Goal: Communication & Community: Answer question/provide support

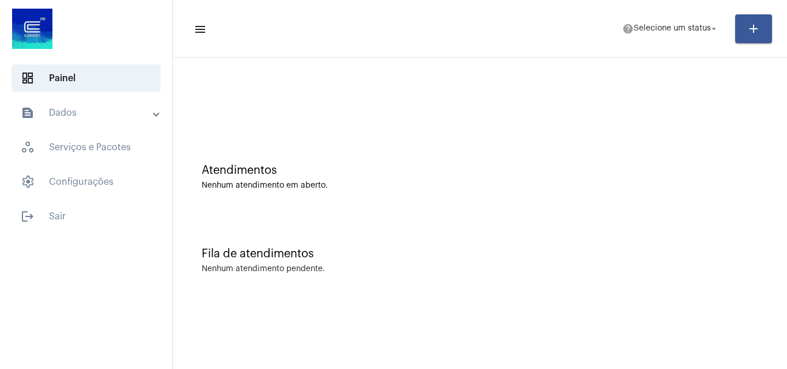
click at [480, 317] on mat-sidenav-content "menu help Selecione um status arrow_drop_down add Atendimentos Nenhum atendimen…" at bounding box center [480, 184] width 614 height 369
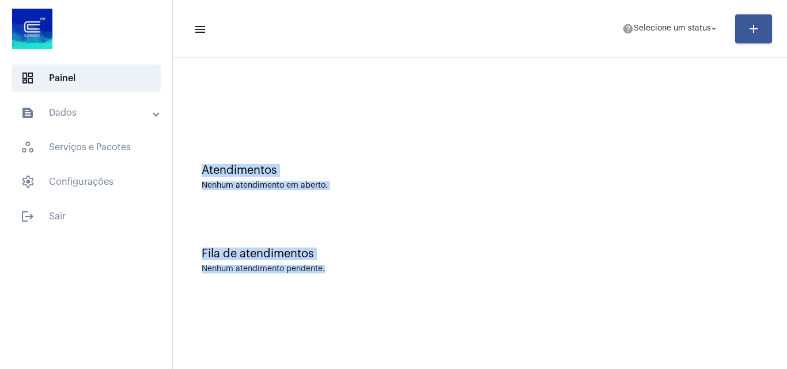
click at [574, 221] on div "Fila de atendimentos Nenhum atendimento pendente." at bounding box center [480, 255] width 603 height 84
click at [687, 29] on span "Selecione um status" at bounding box center [672, 29] width 77 height 8
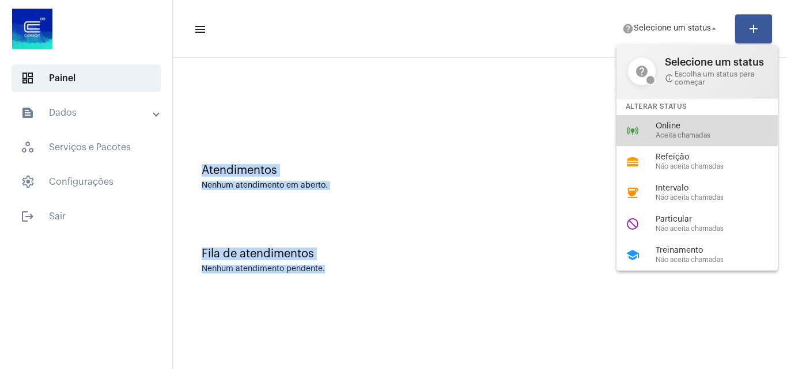
click at [677, 129] on span "Online" at bounding box center [721, 126] width 131 height 9
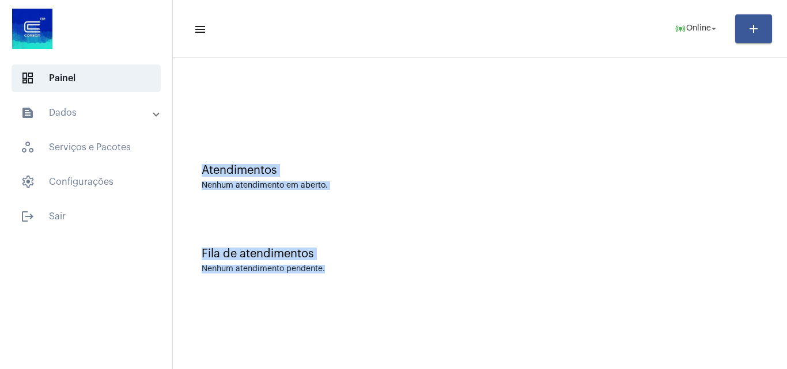
click at [447, 134] on div "Atendimentos Nenhum atendimento em aberto." at bounding box center [480, 172] width 603 height 84
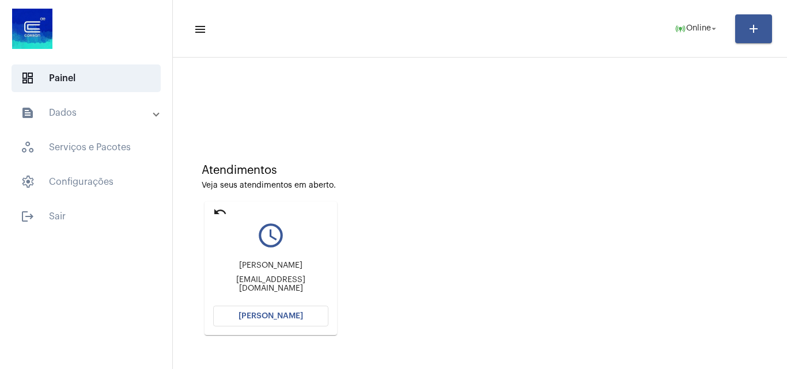
click at [305, 314] on button "[PERSON_NAME]" at bounding box center [270, 316] width 115 height 21
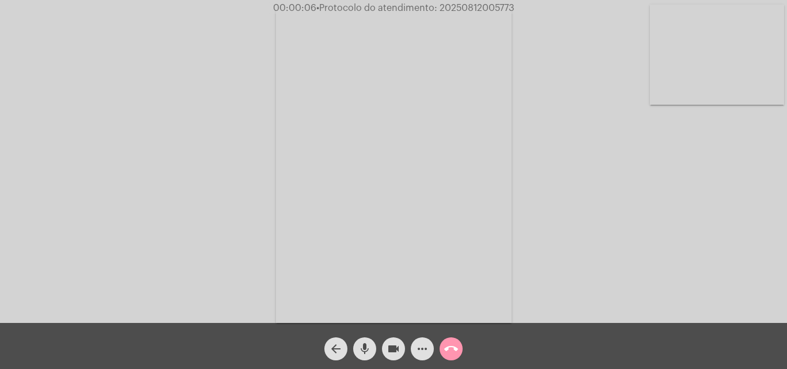
click at [370, 350] on mat-icon "mic" at bounding box center [365, 349] width 14 height 14
click at [610, 262] on div "Acessando Câmera e Microfone..." at bounding box center [393, 164] width 785 height 323
click at [360, 347] on mat-icon "mic_off" at bounding box center [365, 349] width 14 height 14
click at [362, 350] on mat-icon "mic" at bounding box center [365, 349] width 14 height 14
click at [365, 349] on mat-icon "mic_off" at bounding box center [365, 349] width 14 height 14
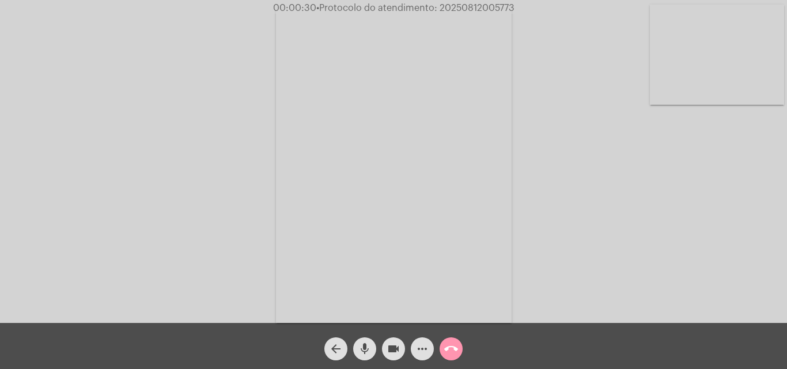
click at [418, 341] on span "more_horiz" at bounding box center [422, 349] width 14 height 23
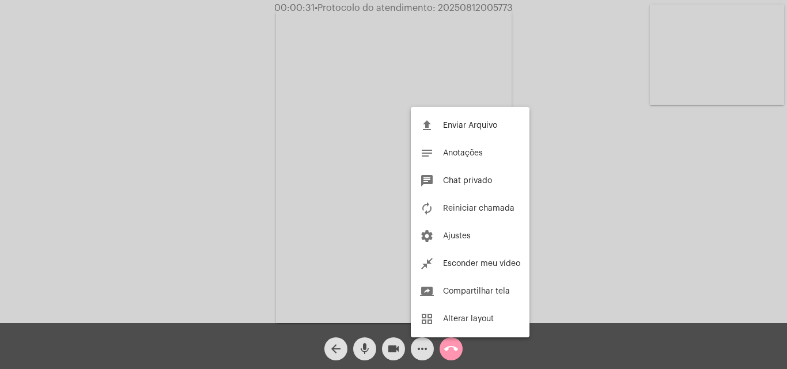
click at [271, 179] on div at bounding box center [393, 184] width 787 height 369
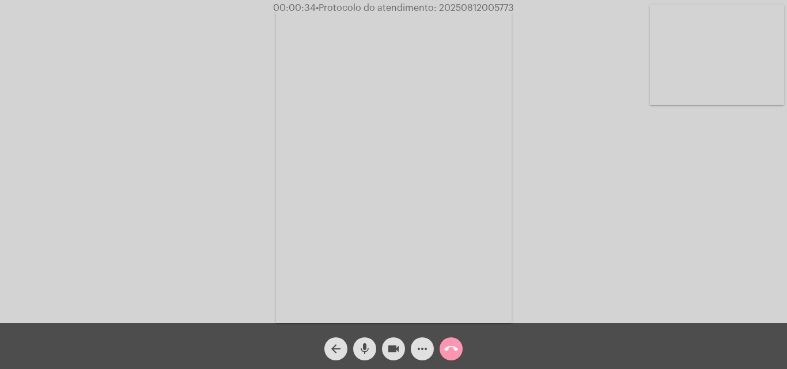
click at [362, 349] on mat-icon "mic" at bounding box center [365, 349] width 14 height 14
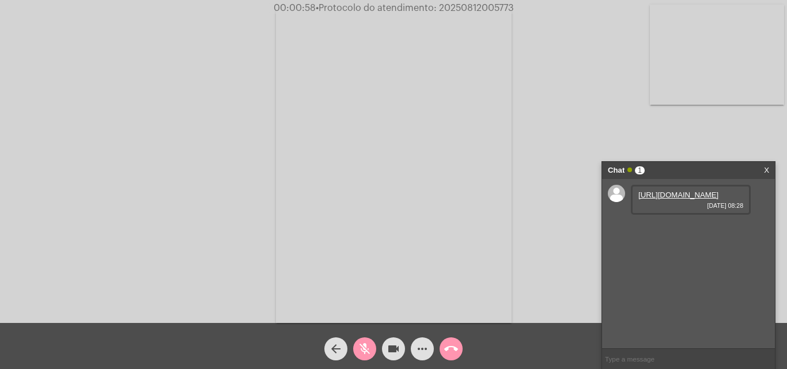
click at [363, 346] on mat-icon "mic_off" at bounding box center [365, 349] width 14 height 14
click at [363, 342] on mat-icon "mic" at bounding box center [365, 349] width 14 height 14
click at [360, 348] on mat-icon "mic_off" at bounding box center [365, 349] width 14 height 14
click at [362, 348] on mat-icon "mic" at bounding box center [365, 349] width 14 height 14
click at [361, 348] on mat-icon "mic_off" at bounding box center [365, 349] width 14 height 14
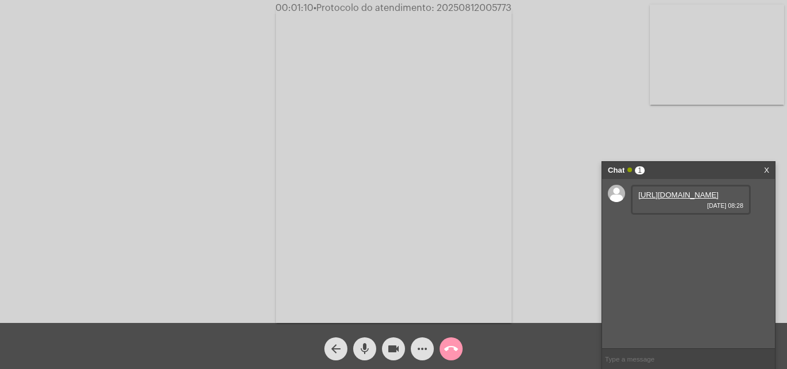
click at [665, 199] on link "https://neft-transfer-bucket.s3.amazonaws.com/temp-eff53bcb-d93f-a383-56ea-5638…" at bounding box center [678, 195] width 80 height 9
click at [368, 349] on mat-icon "mic" at bounding box center [365, 349] width 14 height 14
click at [367, 346] on mat-icon "mic_off" at bounding box center [365, 349] width 14 height 14
click at [363, 350] on mat-icon "mic" at bounding box center [365, 349] width 14 height 14
click at [365, 349] on mat-icon "mic_off" at bounding box center [365, 349] width 14 height 14
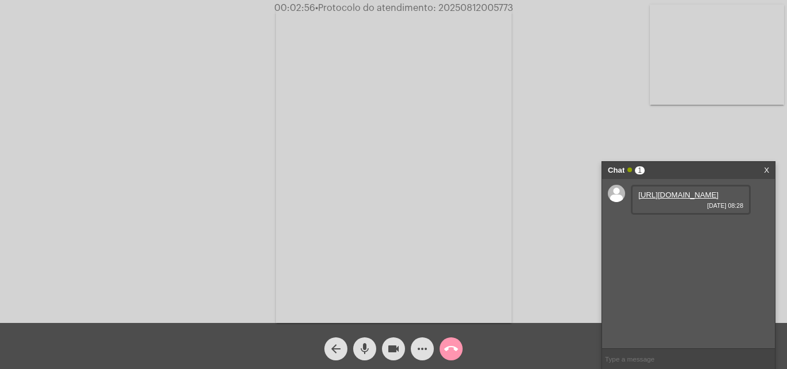
click at [361, 344] on mat-icon "mic" at bounding box center [365, 349] width 14 height 14
click at [367, 342] on mat-icon "mic_off" at bounding box center [365, 349] width 14 height 14
click at [365, 351] on mat-icon "mic" at bounding box center [365, 349] width 14 height 14
click at [366, 346] on mat-icon "mic_off" at bounding box center [365, 349] width 14 height 14
click at [364, 345] on mat-icon "mic" at bounding box center [365, 349] width 14 height 14
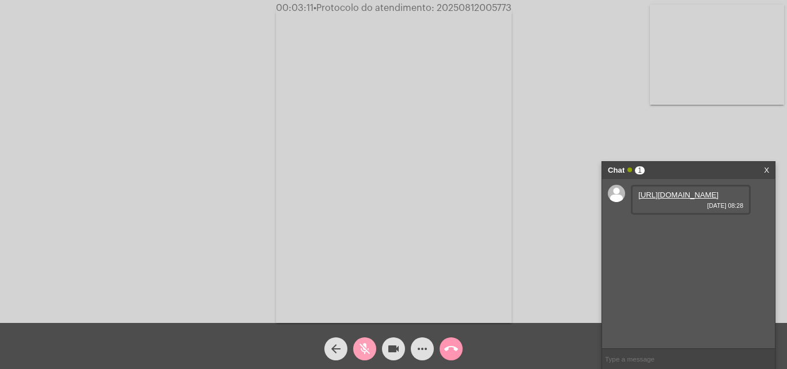
click at [364, 345] on mat-icon "mic_off" at bounding box center [365, 349] width 14 height 14
click at [363, 346] on mat-icon "mic" at bounding box center [365, 349] width 14 height 14
click at [361, 347] on mat-icon "mic_off" at bounding box center [365, 349] width 14 height 14
click at [462, 7] on span "• Protocolo do atendimento: 20250812005773" at bounding box center [414, 7] width 198 height 9
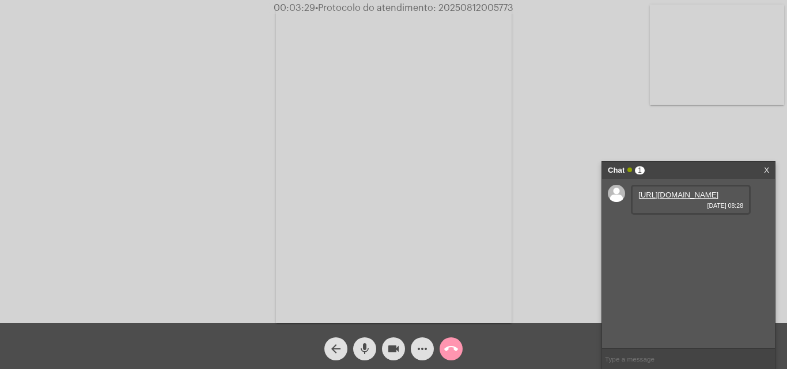
copy span "20250812005773"
click at [447, 342] on span "call_end" at bounding box center [451, 349] width 14 height 23
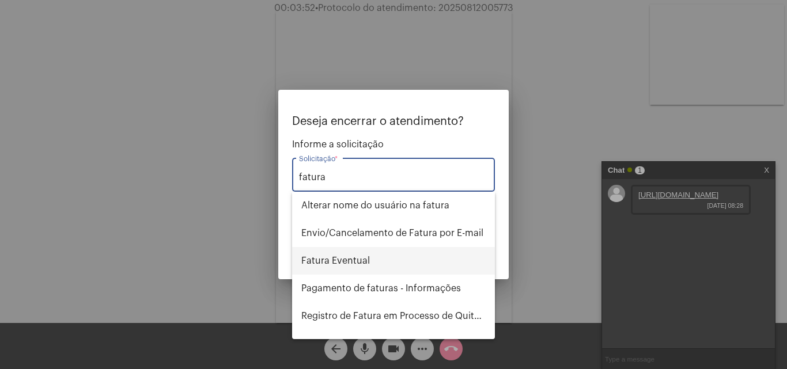
click at [391, 262] on span "Fatura Eventual" at bounding box center [393, 261] width 184 height 28
type input "Fatura Eventual"
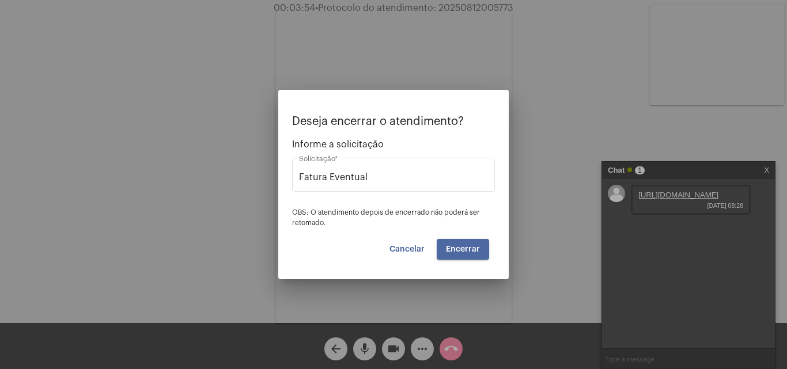
click at [482, 247] on button "Encerrar" at bounding box center [463, 249] width 52 height 21
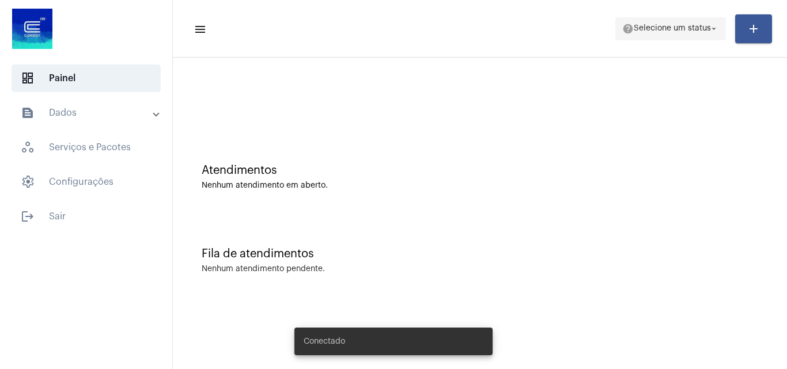
click at [640, 21] on span "help Selecione um status arrow_drop_down" at bounding box center [670, 28] width 97 height 21
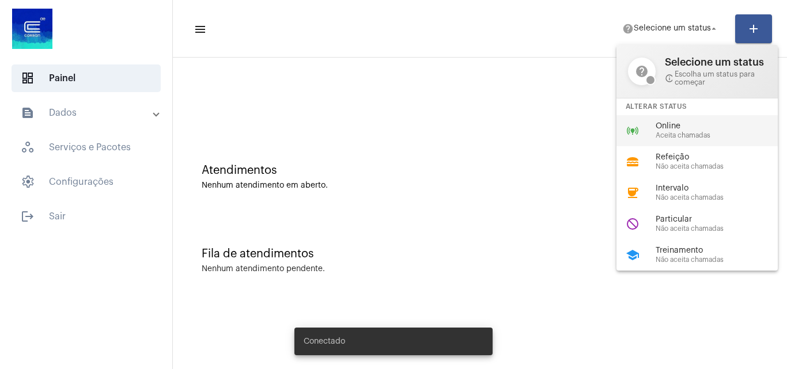
click at [672, 135] on span "Aceita chamadas" at bounding box center [721, 135] width 131 height 7
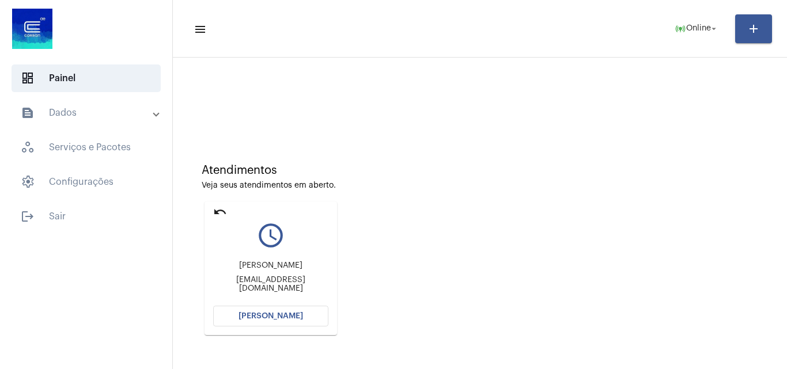
click at [275, 317] on span "[PERSON_NAME]" at bounding box center [270, 316] width 65 height 8
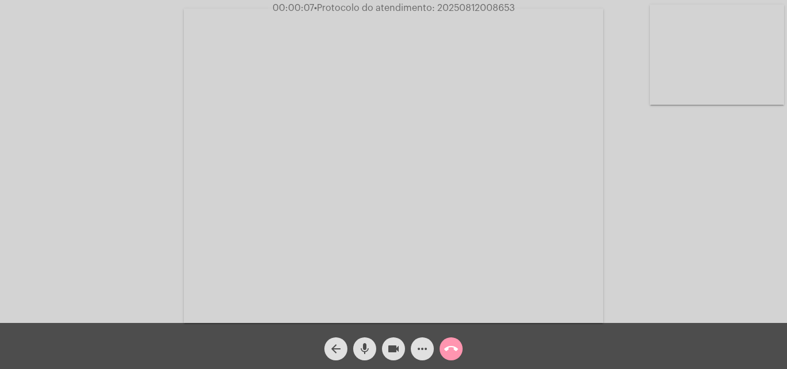
click at [363, 340] on span "mic" at bounding box center [365, 349] width 14 height 23
click at [369, 344] on mat-icon "mic_off" at bounding box center [365, 349] width 14 height 14
click at [365, 343] on mat-icon "mic" at bounding box center [365, 349] width 14 height 14
click at [681, 285] on div "Acessando Câmera e Microfone..." at bounding box center [393, 164] width 785 height 323
click at [373, 345] on button "mic_off" at bounding box center [364, 349] width 23 height 23
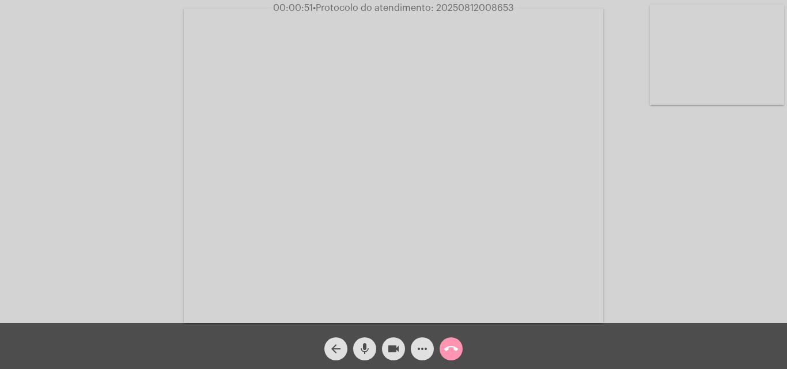
click at [366, 348] on mat-icon "mic" at bounding box center [365, 349] width 14 height 14
click at [366, 341] on span "mic_off" at bounding box center [365, 349] width 14 height 23
click at [362, 348] on mat-icon "mic" at bounding box center [365, 349] width 14 height 14
click at [365, 341] on span "mic_off" at bounding box center [365, 349] width 14 height 23
click at [364, 344] on mat-icon "mic" at bounding box center [365, 349] width 14 height 14
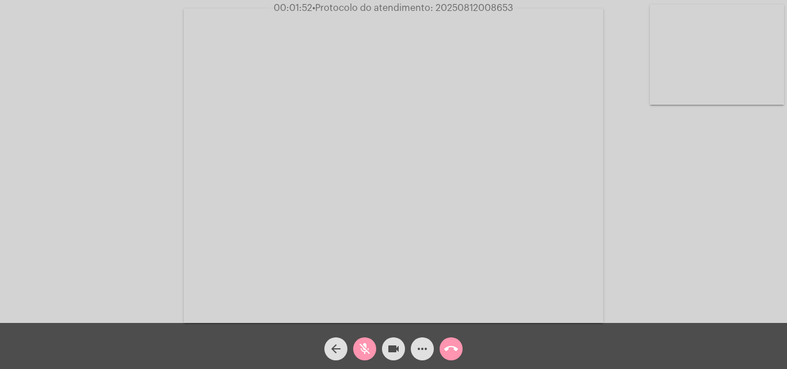
click at [363, 343] on mat-icon "mic_off" at bounding box center [365, 349] width 14 height 14
click at [368, 347] on mat-icon "mic" at bounding box center [365, 349] width 14 height 14
click at [365, 343] on mat-icon "mic_off" at bounding box center [365, 349] width 14 height 14
click at [364, 342] on span "mic" at bounding box center [365, 349] width 14 height 23
click at [365, 344] on mat-icon "mic_off" at bounding box center [365, 349] width 14 height 14
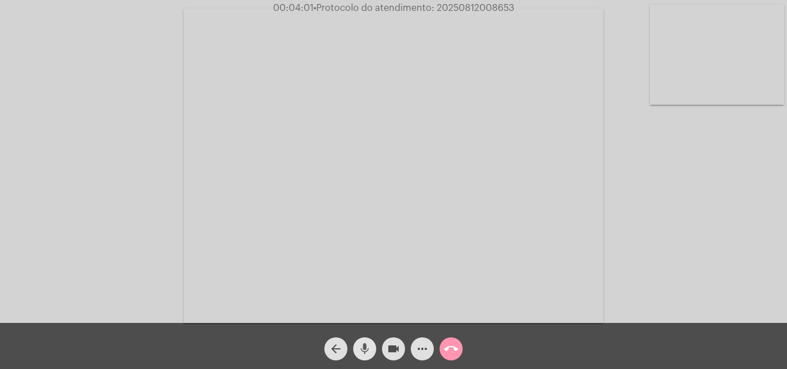
click at [363, 348] on mat-icon "mic" at bounding box center [365, 349] width 14 height 14
click at [366, 350] on mat-icon "mic_off" at bounding box center [365, 349] width 14 height 14
click at [359, 340] on span "mic" at bounding box center [365, 349] width 14 height 23
click at [392, 349] on mat-icon "videocam" at bounding box center [394, 349] width 14 height 14
click at [426, 345] on mat-icon "more_horiz" at bounding box center [422, 349] width 14 height 14
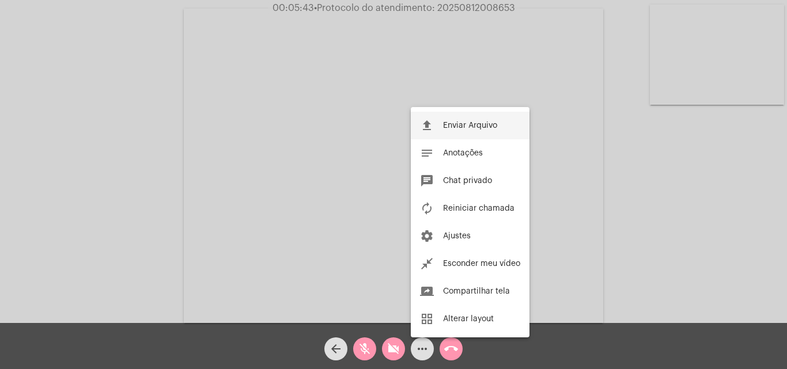
click at [450, 122] on span "Enviar Arquivo" at bounding box center [470, 126] width 54 height 8
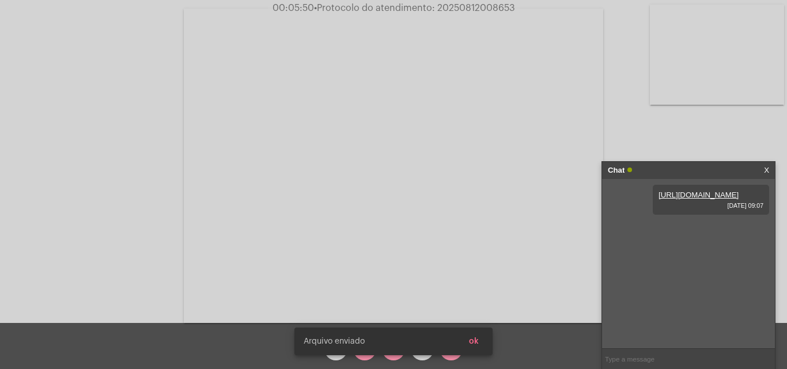
click at [475, 342] on span "ok" at bounding box center [474, 342] width 10 height 8
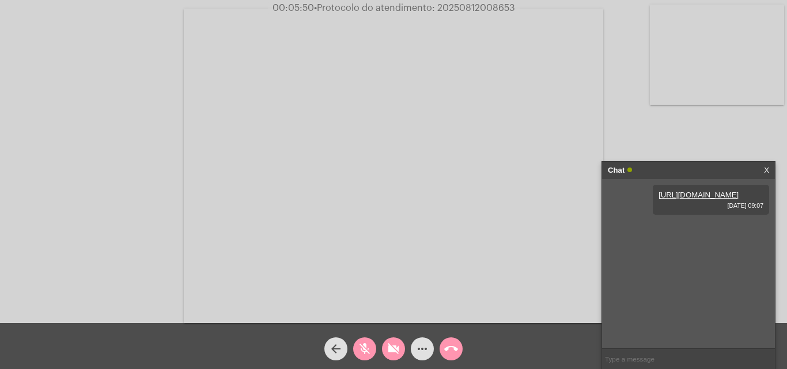
click at [416, 350] on mat-icon "more_horiz" at bounding box center [422, 349] width 14 height 14
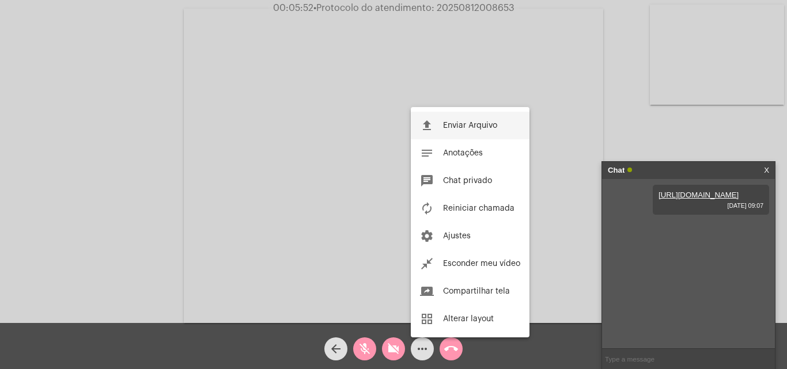
click at [450, 129] on span "Enviar Arquivo" at bounding box center [470, 126] width 54 height 8
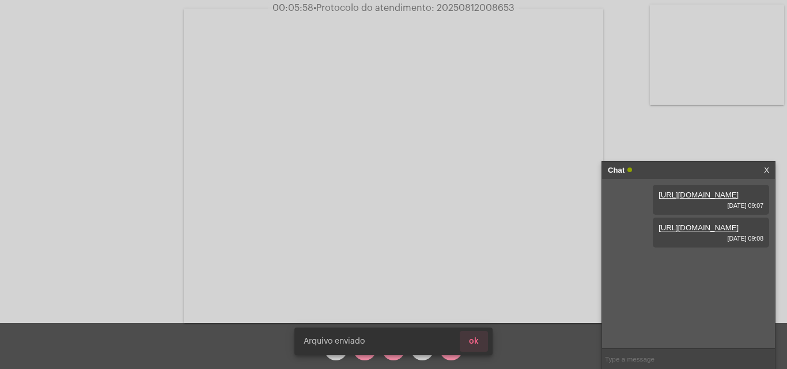
click at [484, 337] on button "ok" at bounding box center [474, 341] width 28 height 21
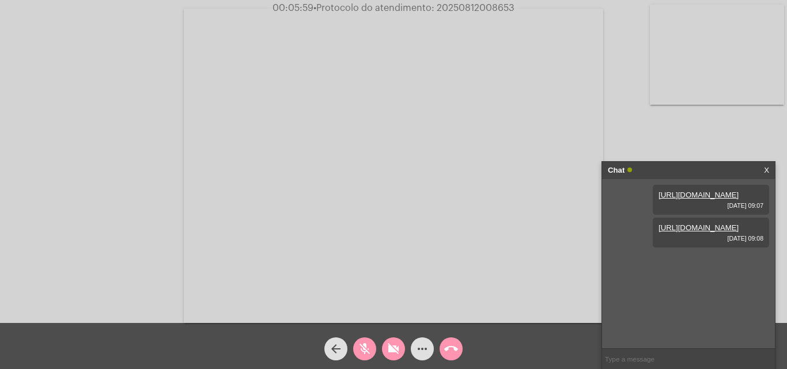
click at [365, 341] on span "mic_off" at bounding box center [365, 349] width 14 height 23
click at [389, 348] on mat-icon "videocam_off" at bounding box center [394, 349] width 14 height 14
click at [369, 344] on mat-icon "mic" at bounding box center [365, 349] width 14 height 14
click at [366, 350] on mat-icon "mic_off" at bounding box center [365, 349] width 14 height 14
click at [463, 5] on span "• Protocolo do atendimento: 20250812008653" at bounding box center [414, 7] width 201 height 9
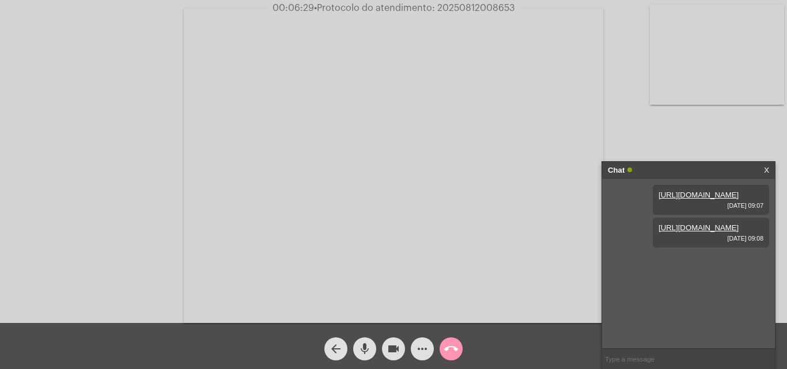
click at [463, 5] on span "• Protocolo do atendimento: 20250812008653" at bounding box center [414, 7] width 201 height 9
copy span "20250812008653"
click at [635, 357] on input "text" at bounding box center [688, 359] width 173 height 20
paste input "20250812008653"
type input "20250812008653"
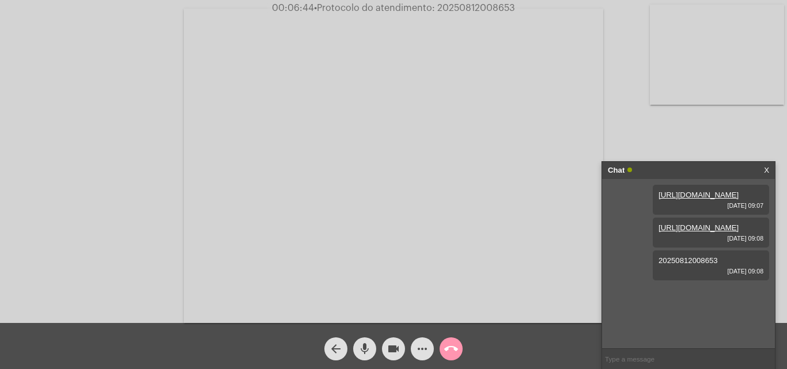
click at [447, 347] on mat-icon "call_end" at bounding box center [451, 349] width 14 height 14
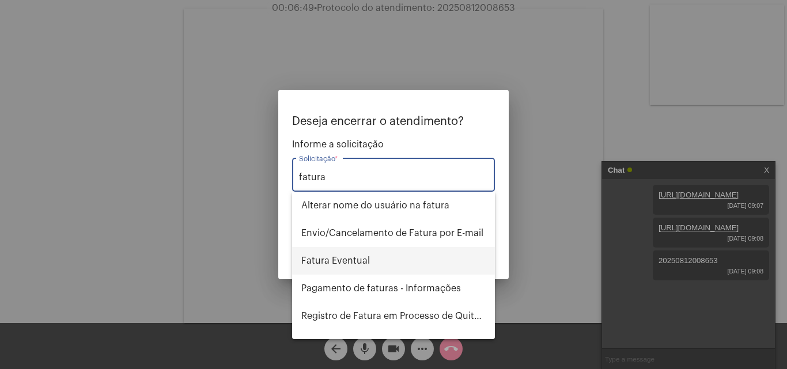
click at [363, 261] on span "Fatura Eventual" at bounding box center [393, 261] width 184 height 28
type input "Fatura Eventual"
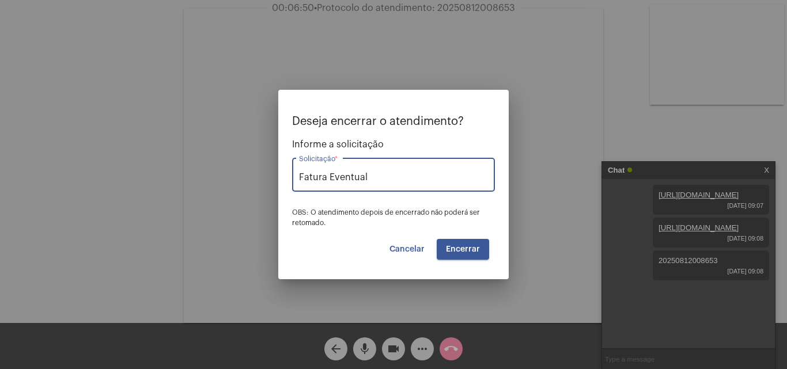
click at [469, 249] on span "Encerrar" at bounding box center [463, 249] width 34 height 8
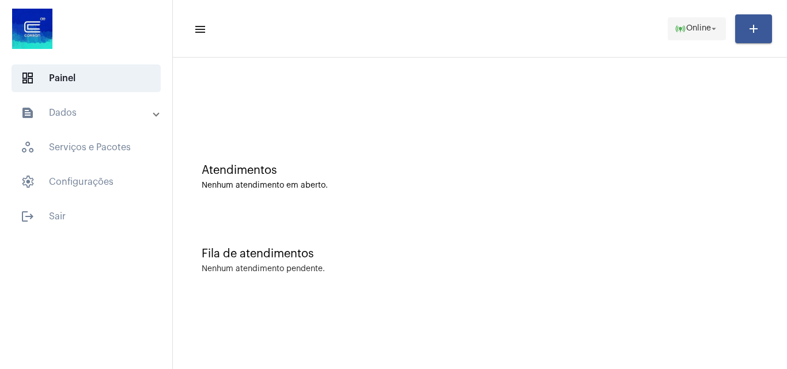
click at [698, 26] on span "Online" at bounding box center [698, 29] width 25 height 8
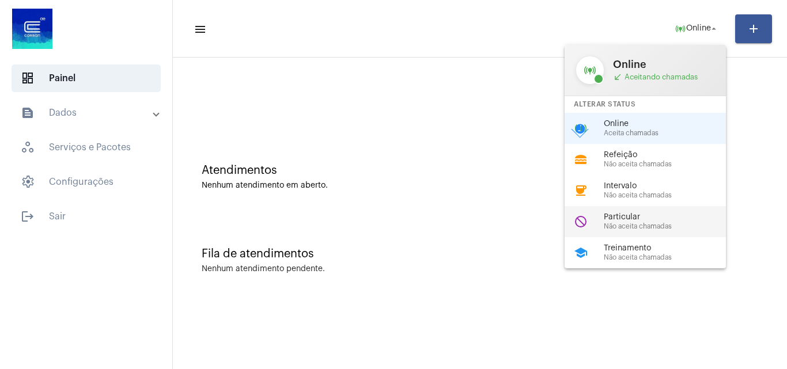
click at [619, 215] on span "Particular" at bounding box center [669, 217] width 131 height 9
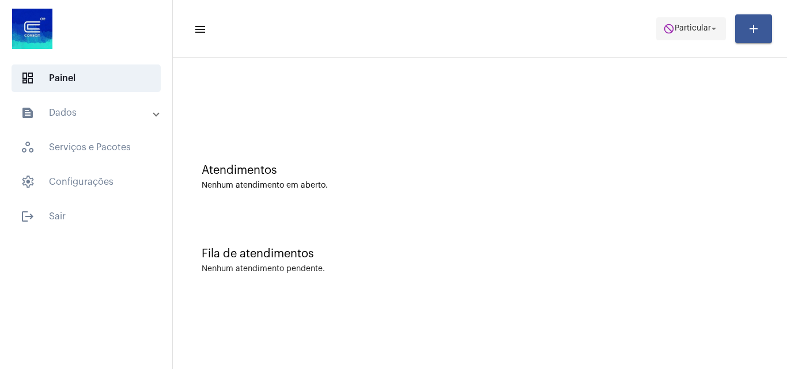
click at [689, 31] on span "Particular" at bounding box center [693, 29] width 36 height 8
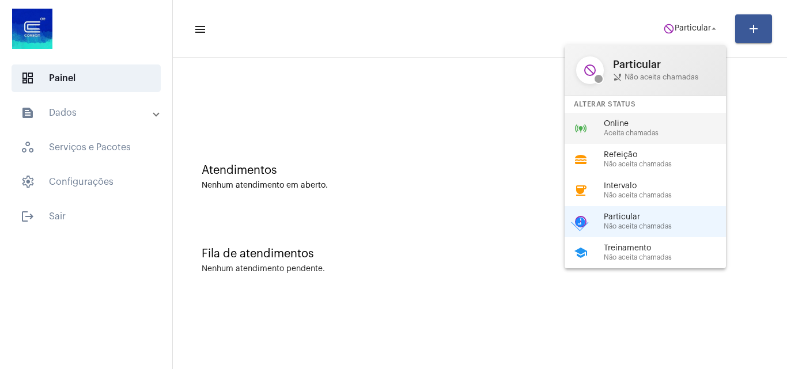
click at [643, 131] on span "Aceita chamadas" at bounding box center [669, 133] width 131 height 7
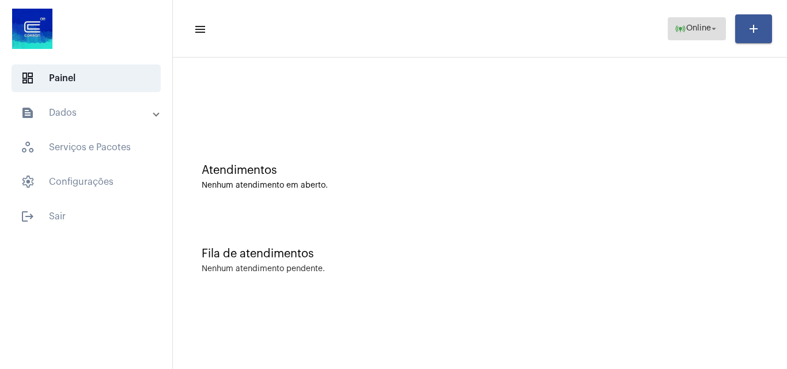
click at [675, 25] on mat-icon "online_prediction" at bounding box center [681, 29] width 12 height 12
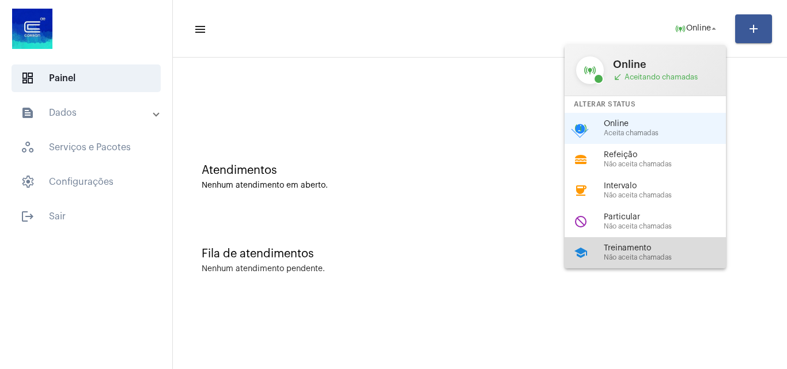
click at [627, 246] on span "Treinamento" at bounding box center [669, 248] width 131 height 9
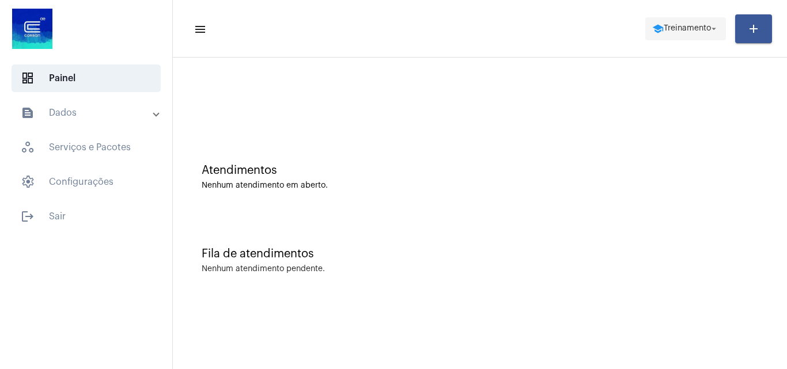
drag, startPoint x: 683, startPoint y: 28, endPoint x: 685, endPoint y: 19, distance: 9.5
click at [682, 28] on span "Treinamento" at bounding box center [687, 29] width 47 height 8
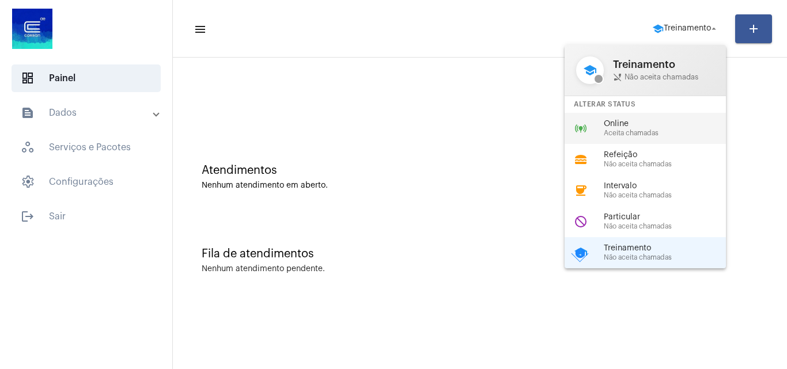
click at [658, 126] on span "Online" at bounding box center [669, 124] width 131 height 9
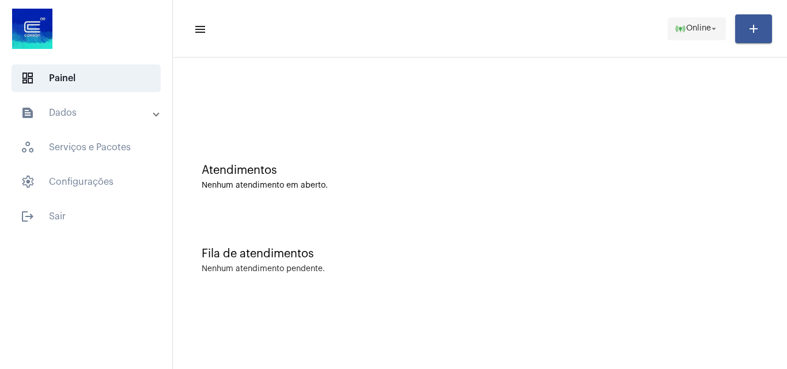
click at [686, 25] on span "Online" at bounding box center [698, 29] width 25 height 8
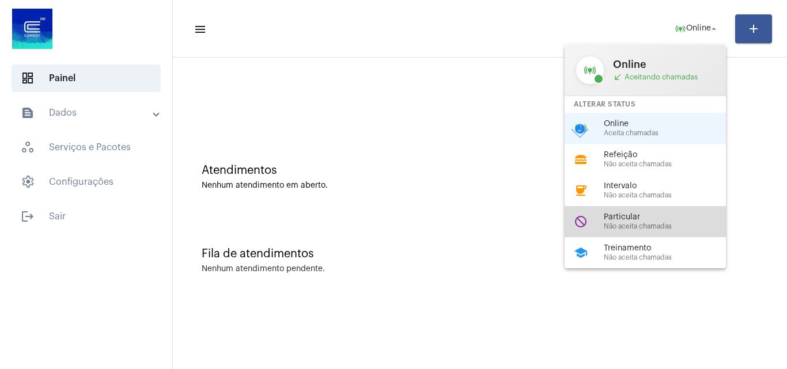
click at [634, 220] on span "Particular" at bounding box center [669, 217] width 131 height 9
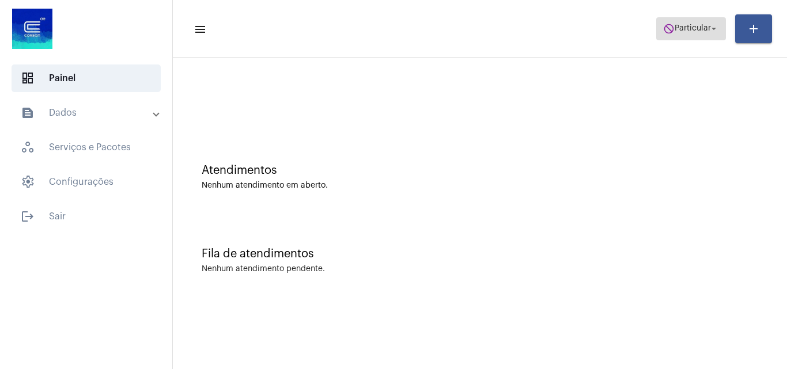
click at [689, 29] on span "Particular" at bounding box center [693, 29] width 36 height 8
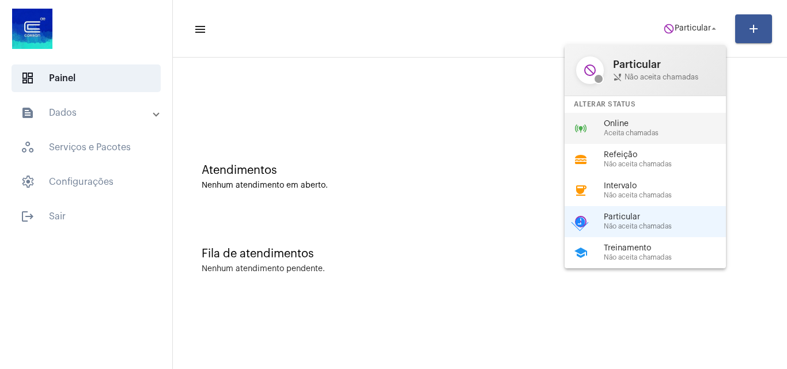
click at [637, 132] on span "Aceita chamadas" at bounding box center [669, 133] width 131 height 7
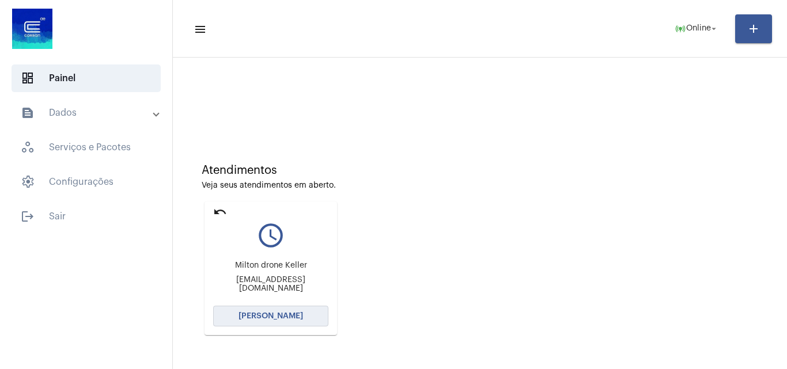
click at [275, 316] on span "[PERSON_NAME]" at bounding box center [270, 316] width 65 height 8
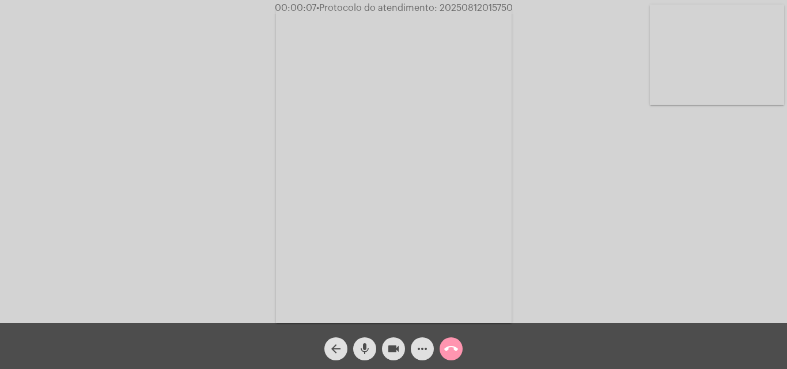
click at [369, 340] on span "mic" at bounding box center [365, 349] width 14 height 23
click at [358, 348] on mat-icon "mic_off" at bounding box center [365, 349] width 14 height 14
click at [368, 351] on mat-icon "mic" at bounding box center [365, 349] width 14 height 14
click at [366, 348] on mat-icon "mic_off" at bounding box center [365, 349] width 14 height 14
click at [363, 345] on mat-icon "mic" at bounding box center [365, 349] width 14 height 14
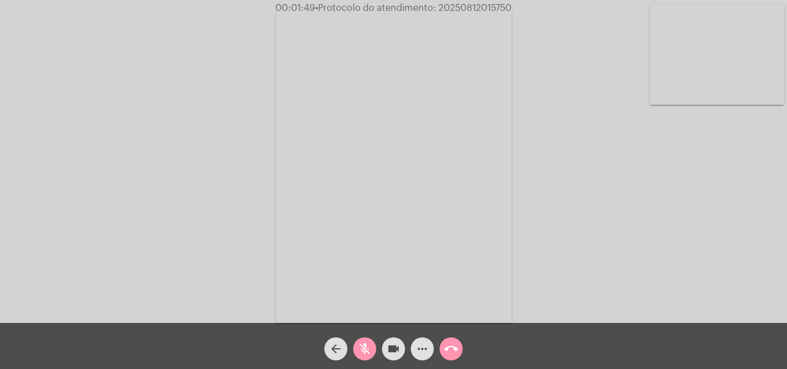
click at [365, 347] on mat-icon "mic_off" at bounding box center [365, 349] width 14 height 14
click at [366, 342] on span "mic" at bounding box center [365, 349] width 14 height 23
click at [363, 347] on mat-icon "mic_off" at bounding box center [365, 349] width 14 height 14
click at [364, 354] on mat-icon "mic" at bounding box center [365, 349] width 14 height 14
click at [421, 348] on mat-icon "more_horiz" at bounding box center [422, 349] width 14 height 14
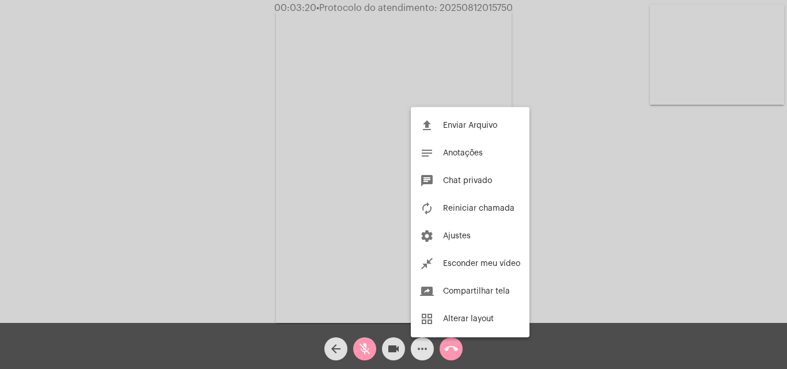
click at [420, 342] on mat-icon "more_horiz" at bounding box center [422, 349] width 14 height 14
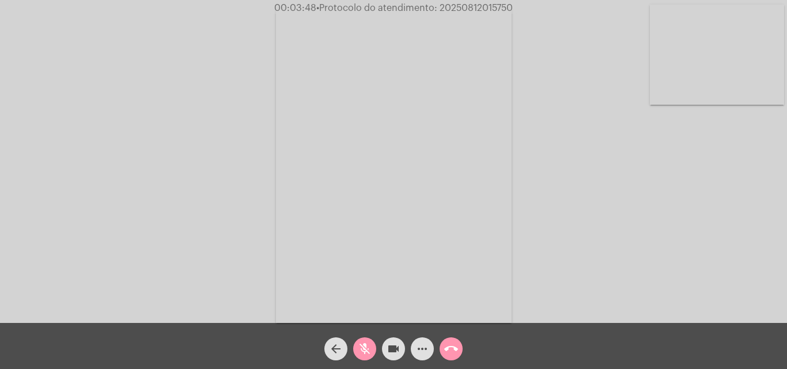
click at [421, 348] on mat-icon "more_horiz" at bounding box center [422, 349] width 14 height 14
click at [425, 344] on mat-icon "more_horiz" at bounding box center [422, 349] width 14 height 14
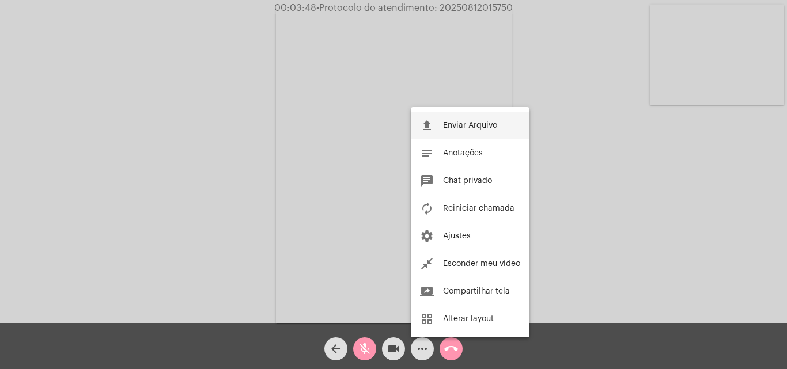
click at [449, 120] on button "file_upload Enviar Arquivo" at bounding box center [470, 126] width 119 height 28
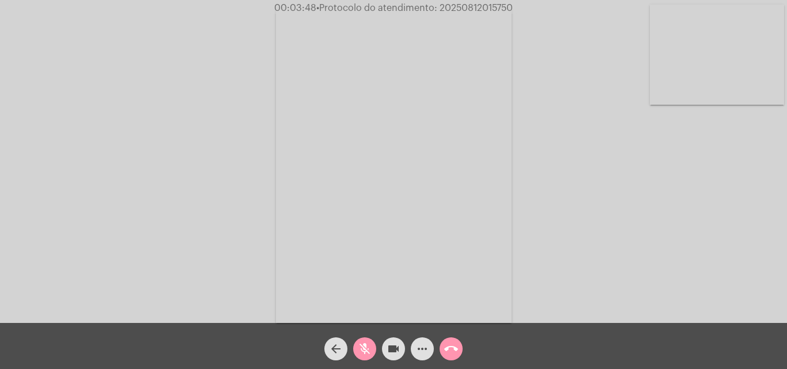
click at [424, 348] on mat-icon "more_horiz" at bounding box center [422, 349] width 14 height 14
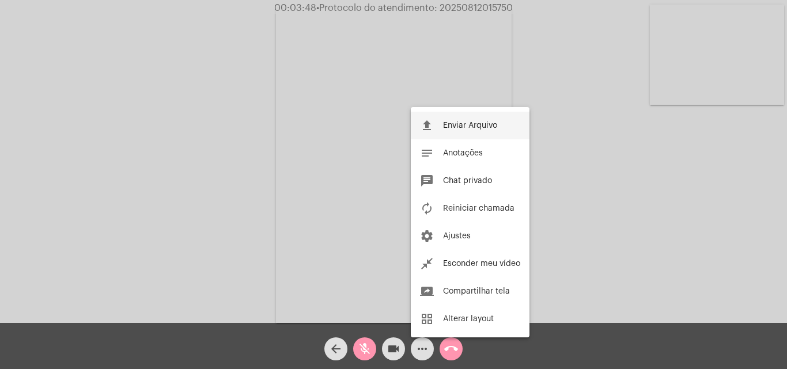
click at [440, 126] on button "file_upload Enviar Arquivo" at bounding box center [470, 126] width 119 height 28
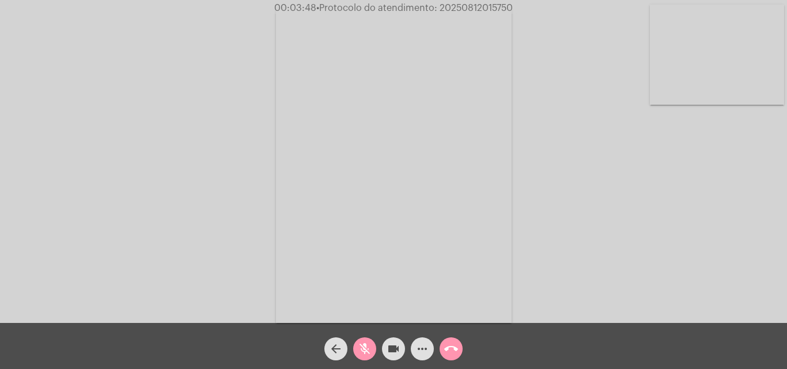
click at [422, 347] on mat-icon "more_horiz" at bounding box center [422, 349] width 14 height 14
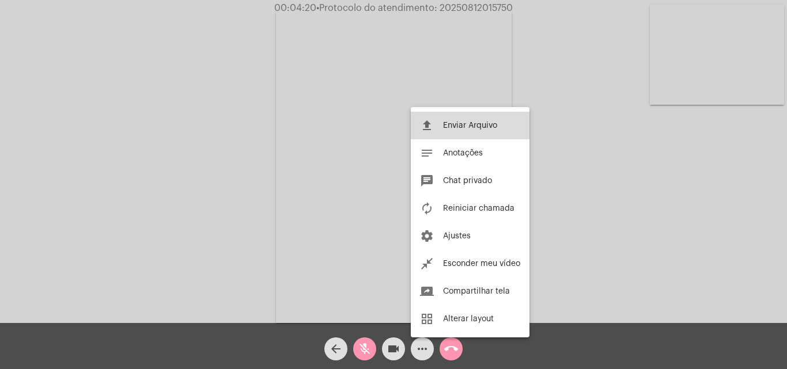
click at [437, 127] on button "file_upload Enviar Arquivo" at bounding box center [470, 126] width 119 height 28
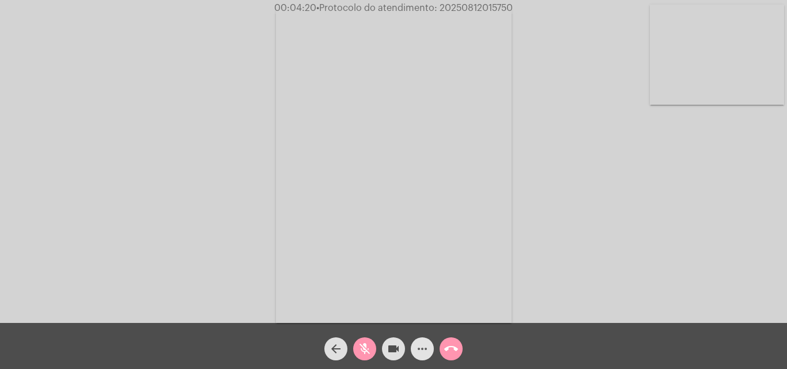
click at [421, 347] on mat-icon "more_horiz" at bounding box center [422, 349] width 14 height 14
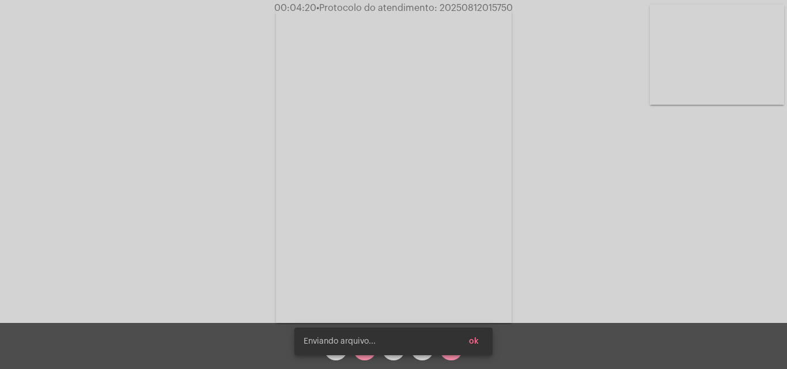
click at [473, 340] on span "ok" at bounding box center [474, 342] width 10 height 8
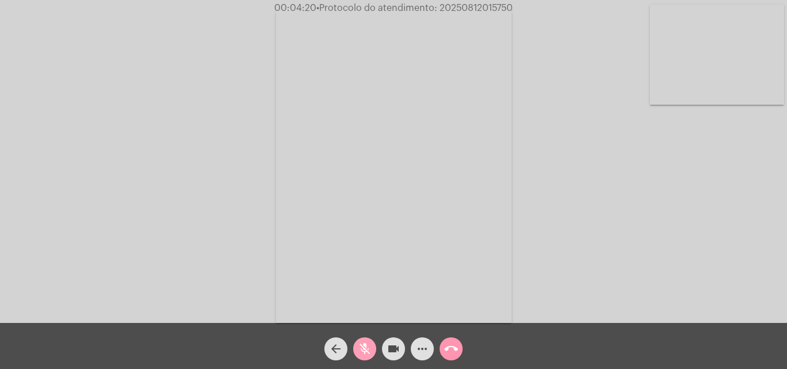
click at [373, 347] on button "mic_off" at bounding box center [364, 349] width 23 height 23
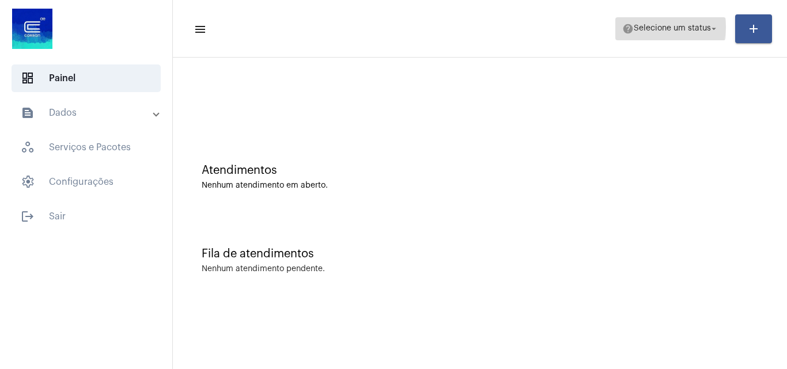
click at [652, 27] on span "Selecione um status" at bounding box center [672, 29] width 77 height 8
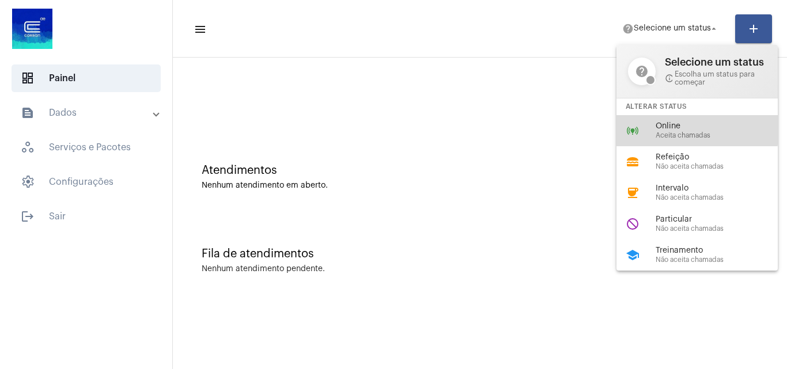
click at [663, 124] on span "Online" at bounding box center [721, 126] width 131 height 9
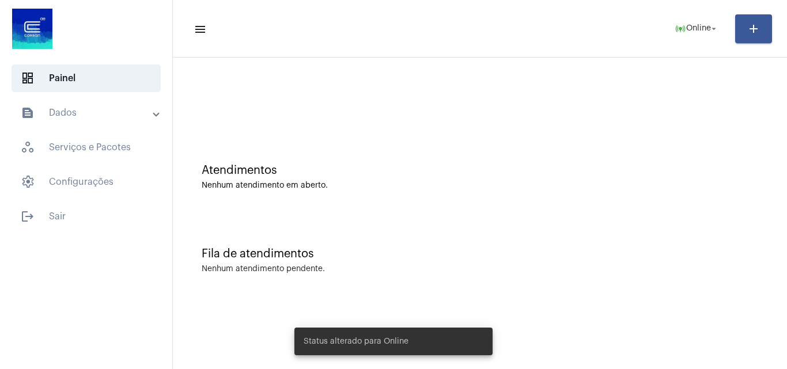
click at [94, 113] on mat-panel-title "text_snippet_outlined Dados" at bounding box center [87, 113] width 133 height 14
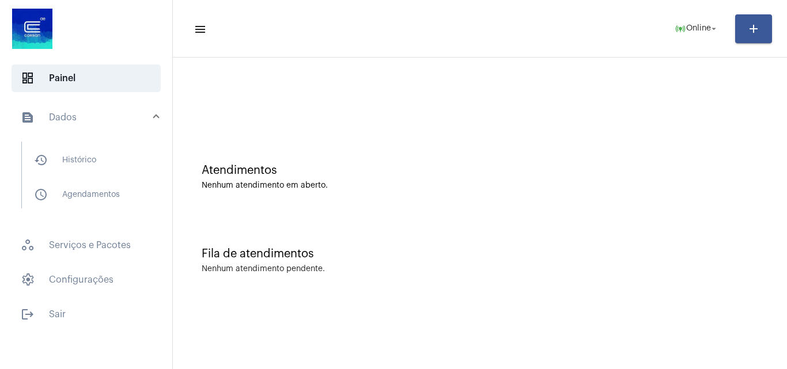
click at [108, 120] on mat-panel-title "text_snippet_outlined Dados" at bounding box center [87, 118] width 133 height 14
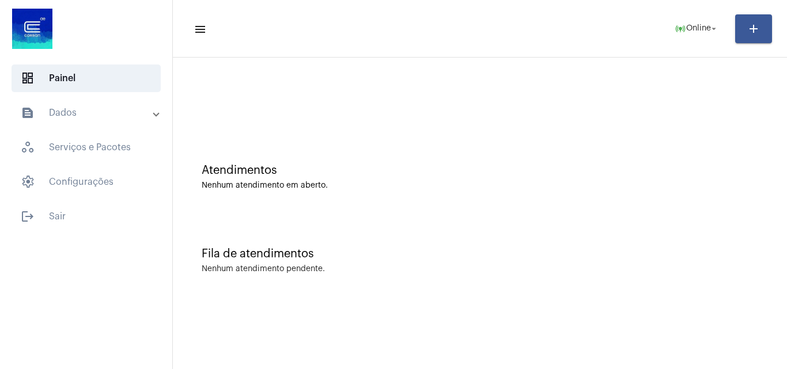
click at [108, 119] on mat-panel-title "text_snippet_outlined Dados" at bounding box center [87, 113] width 133 height 14
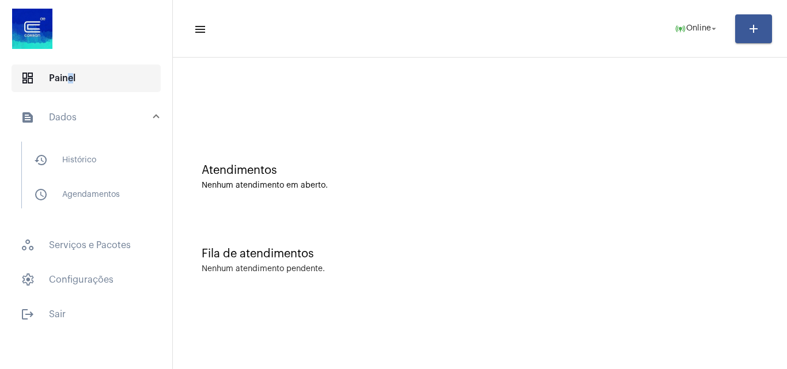
click at [65, 81] on span "dashboard Painel" at bounding box center [86, 79] width 149 height 28
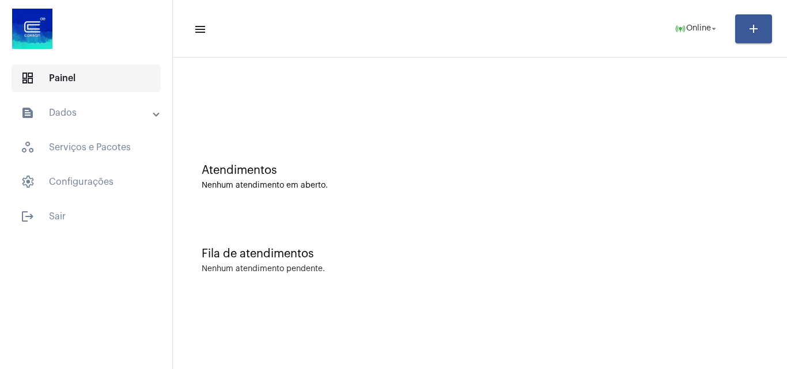
click at [97, 84] on span "dashboard Painel" at bounding box center [86, 79] width 149 height 28
click at [97, 109] on mat-panel-title "text_snippet_outlined Dados" at bounding box center [87, 113] width 133 height 14
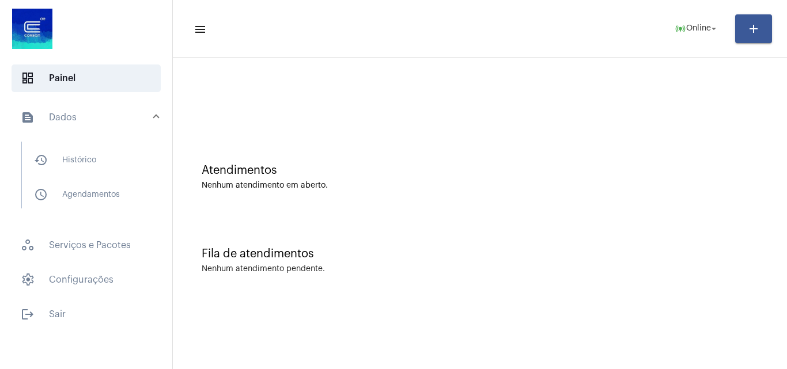
click at [106, 116] on mat-panel-title "text_snippet_outlined Dados" at bounding box center [87, 118] width 133 height 14
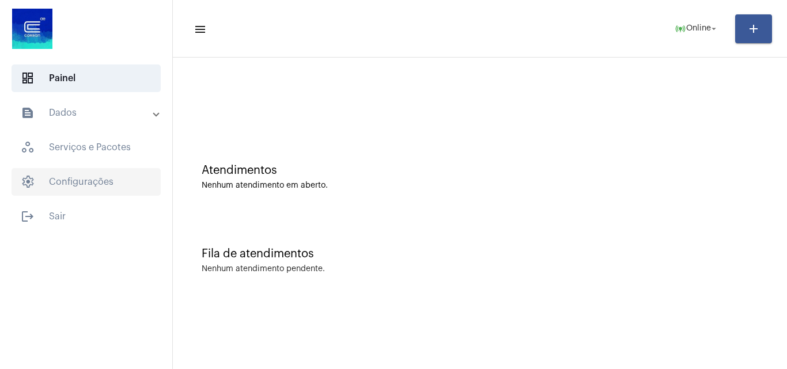
click at [81, 176] on span "settings Configurações" at bounding box center [86, 182] width 149 height 28
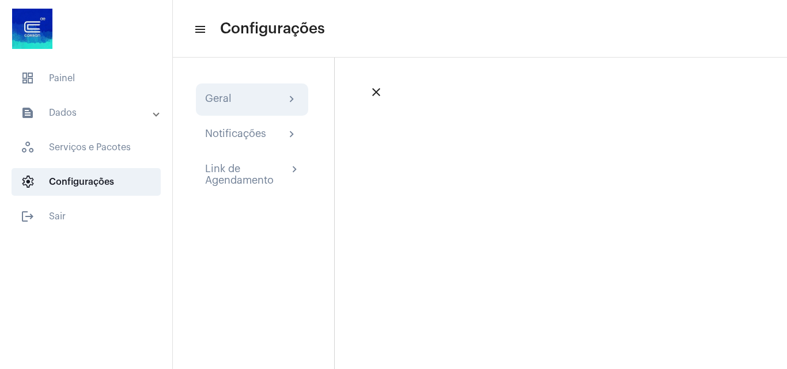
click at [263, 103] on div "Geral chevron_right" at bounding box center [252, 100] width 94 height 14
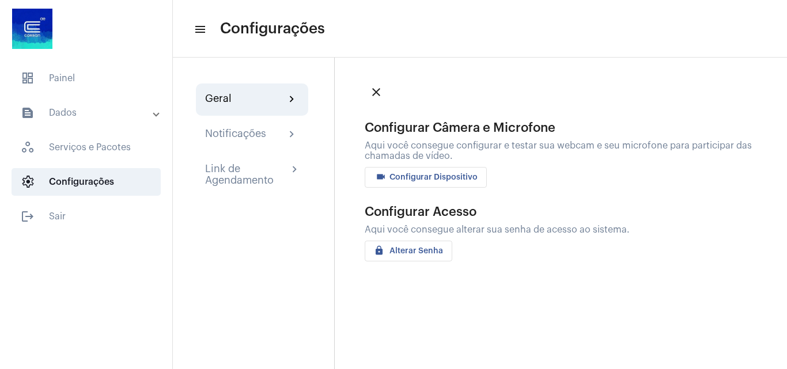
click at [435, 173] on button "videocam Configurar Dispositivo" at bounding box center [426, 177] width 122 height 21
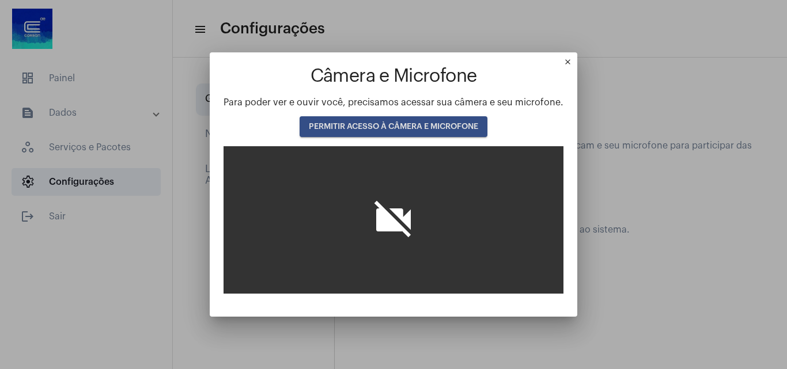
click at [398, 118] on button "PERMITIR ACESSO À CÂMERA E MICROFONE" at bounding box center [394, 126] width 188 height 21
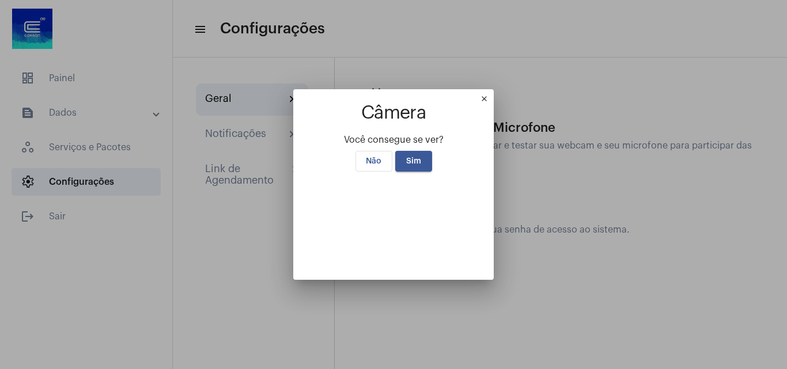
click at [410, 157] on span "Sim" at bounding box center [413, 161] width 15 height 8
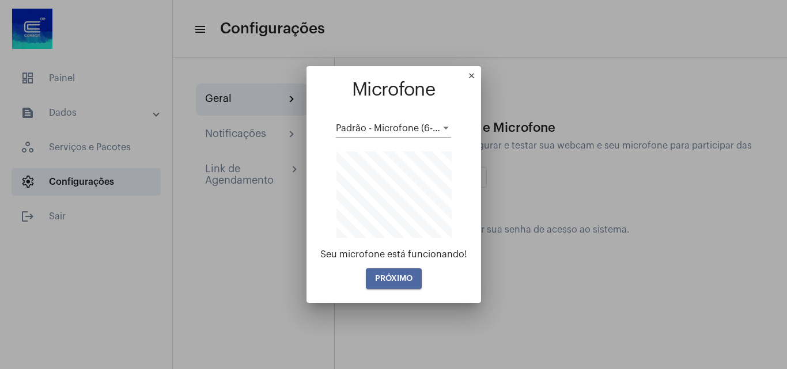
click at [402, 275] on span "PRÓXIMO" at bounding box center [393, 279] width 37 height 8
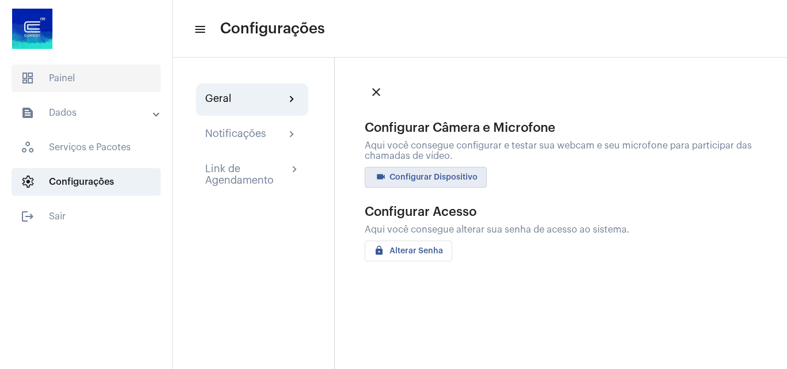
click at [71, 77] on span "dashboard Painel" at bounding box center [86, 79] width 149 height 28
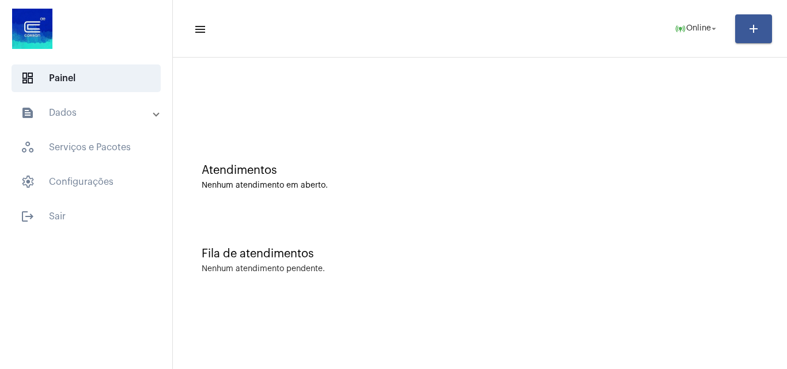
click at [89, 108] on mat-panel-title "text_snippet_outlined Dados" at bounding box center [87, 113] width 133 height 14
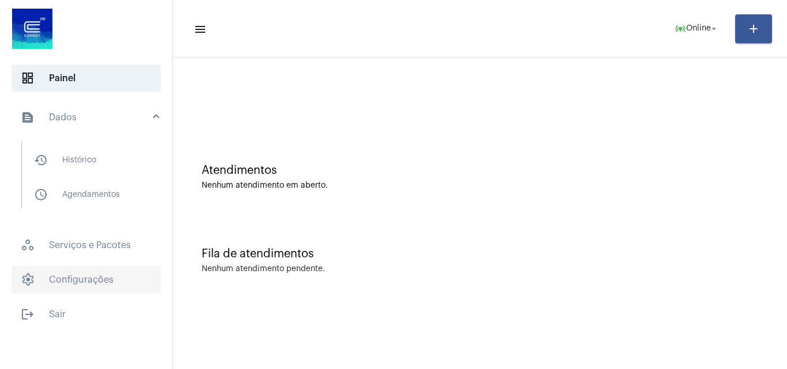
click at [97, 282] on span "settings Configurações" at bounding box center [86, 280] width 149 height 28
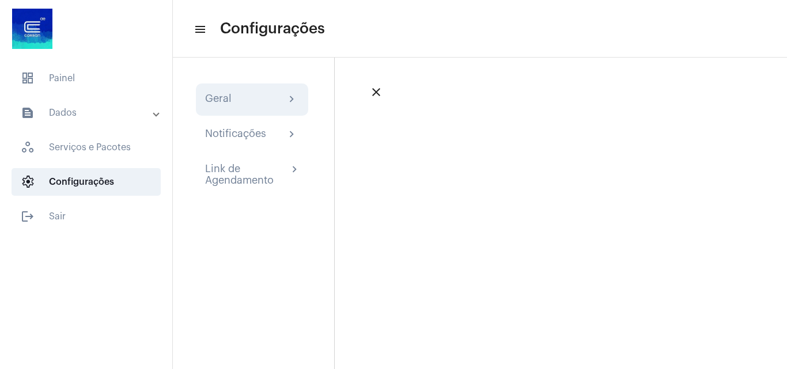
click at [231, 100] on div "Geral" at bounding box center [218, 100] width 26 height 14
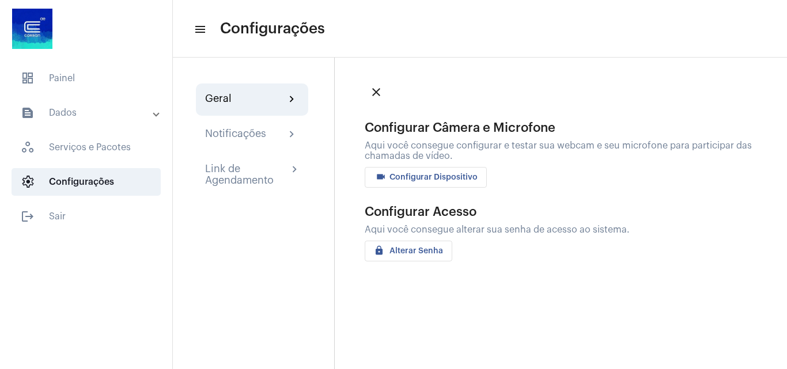
click at [393, 175] on span "videocam Configurar Dispositivo" at bounding box center [426, 177] width 104 height 8
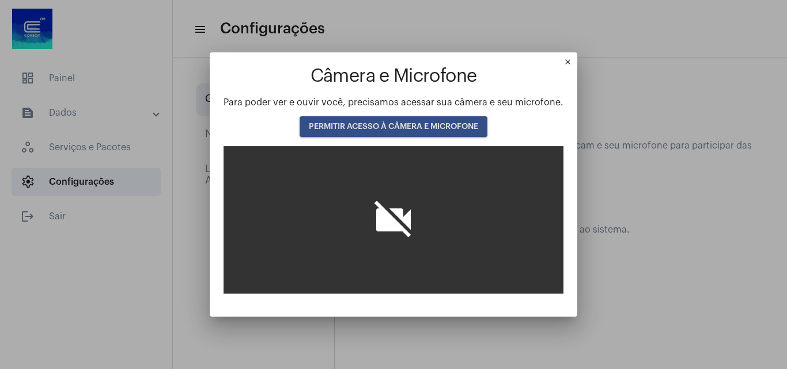
click at [453, 123] on span "PERMITIR ACESSO À CÂMERA E MICROFONE" at bounding box center [393, 127] width 169 height 8
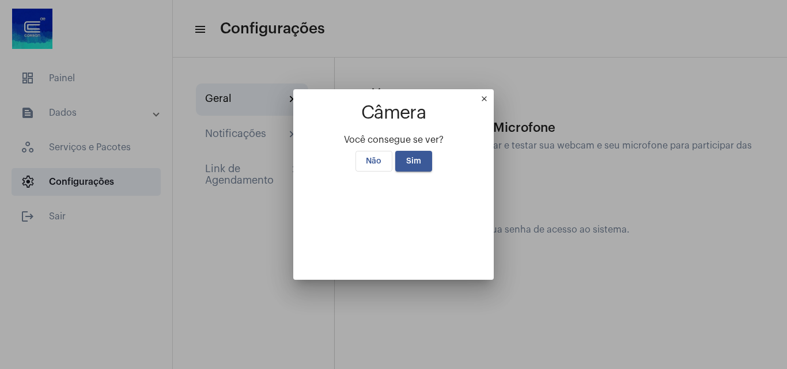
click at [414, 157] on span "Sim" at bounding box center [413, 161] width 15 height 8
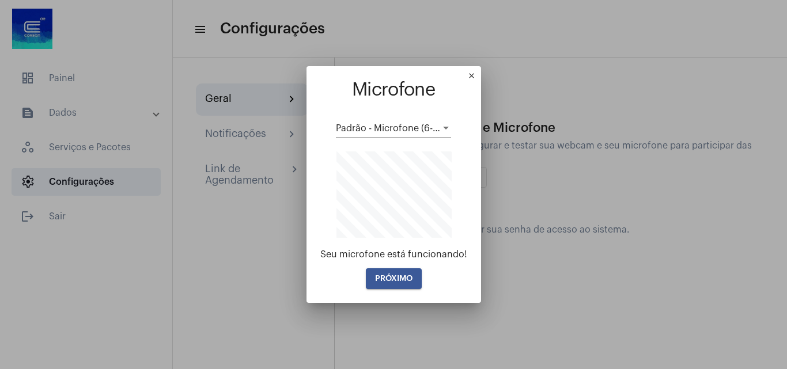
click at [402, 280] on span "PRÓXIMO" at bounding box center [393, 279] width 37 height 8
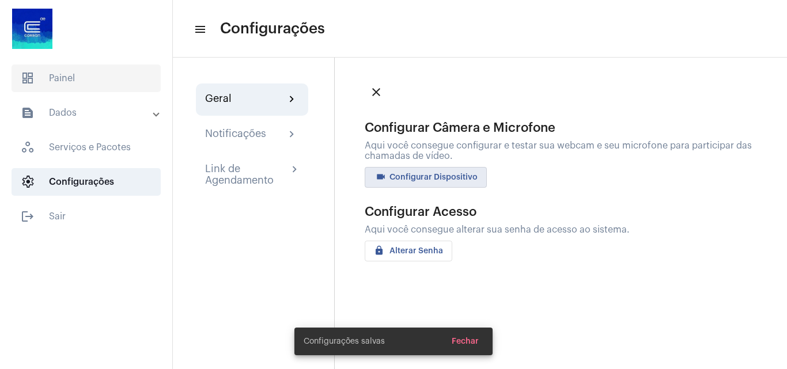
click at [90, 78] on span "dashboard Painel" at bounding box center [86, 79] width 149 height 28
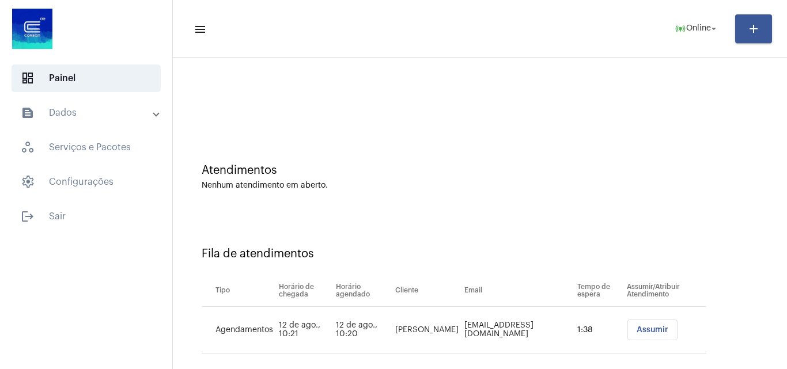
scroll to position [16, 0]
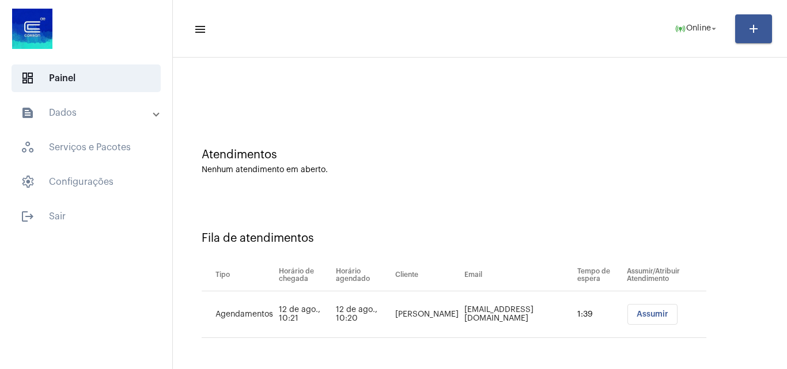
click at [637, 316] on span "Assumir" at bounding box center [653, 314] width 32 height 8
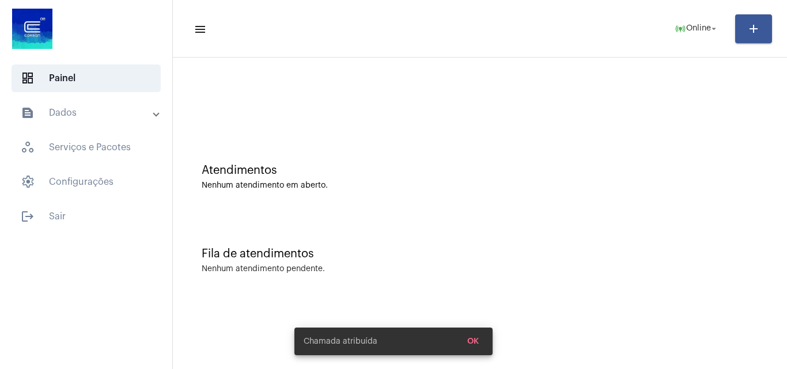
scroll to position [0, 0]
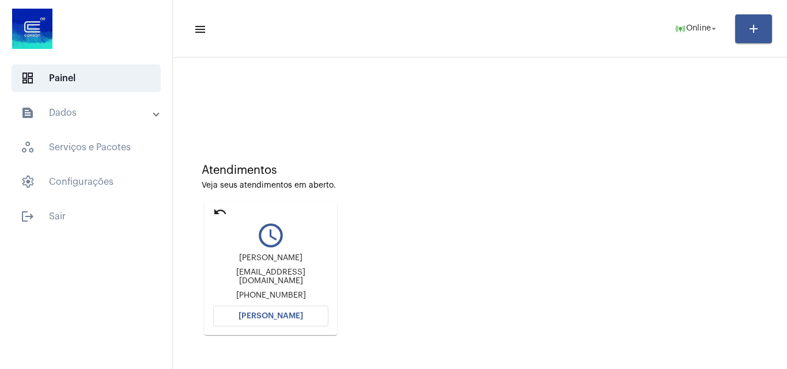
click at [298, 317] on span "[PERSON_NAME]" at bounding box center [270, 316] width 65 height 8
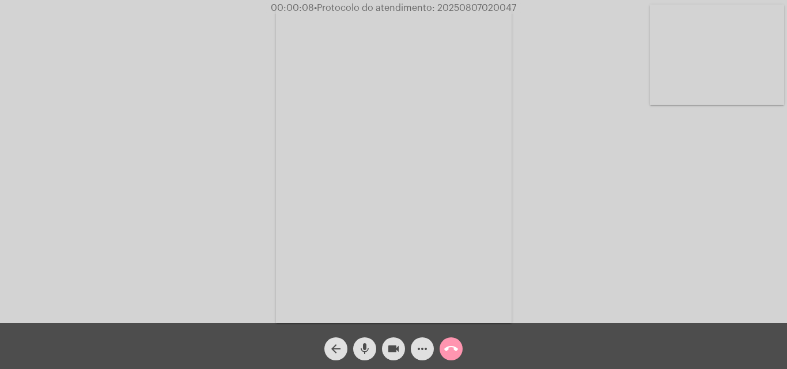
click at [362, 348] on mat-icon "mic" at bounding box center [365, 349] width 14 height 14
click at [368, 344] on mat-icon "mic_off" at bounding box center [365, 349] width 14 height 14
click at [364, 348] on mat-icon "mic" at bounding box center [365, 349] width 14 height 14
click at [364, 348] on mat-icon "mic_off" at bounding box center [365, 349] width 14 height 14
click at [626, 248] on div "Acessando Câmera e Microfone..." at bounding box center [393, 164] width 785 height 323
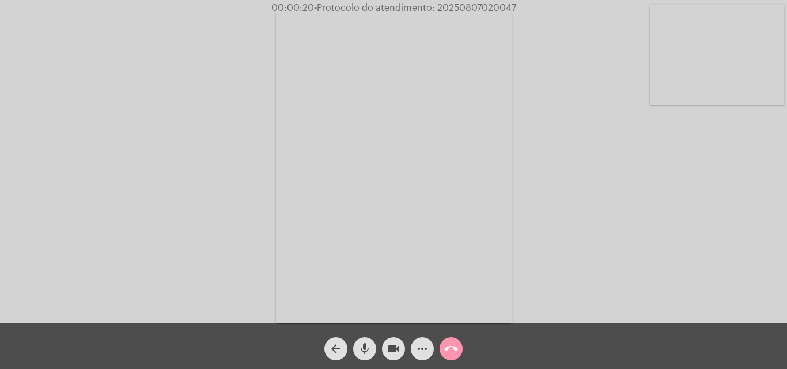
click at [366, 345] on mat-icon "mic" at bounding box center [365, 349] width 14 height 14
click at [369, 348] on mat-icon "mic_off" at bounding box center [365, 349] width 14 height 14
click at [368, 345] on mat-icon "mic" at bounding box center [365, 349] width 14 height 14
click at [369, 343] on mat-icon "mic_off" at bounding box center [365, 349] width 14 height 14
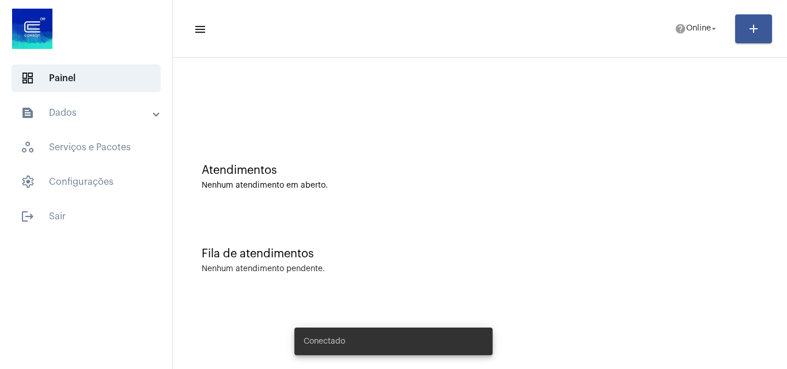
drag, startPoint x: 0, startPoint y: 0, endPoint x: 380, endPoint y: 108, distance: 394.6
click at [380, 108] on div at bounding box center [480, 96] width 603 height 66
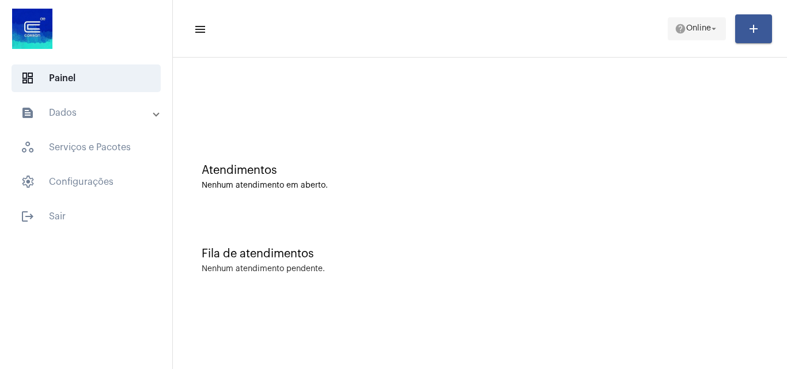
click at [688, 33] on span "help Online arrow_drop_down" at bounding box center [697, 28] width 44 height 21
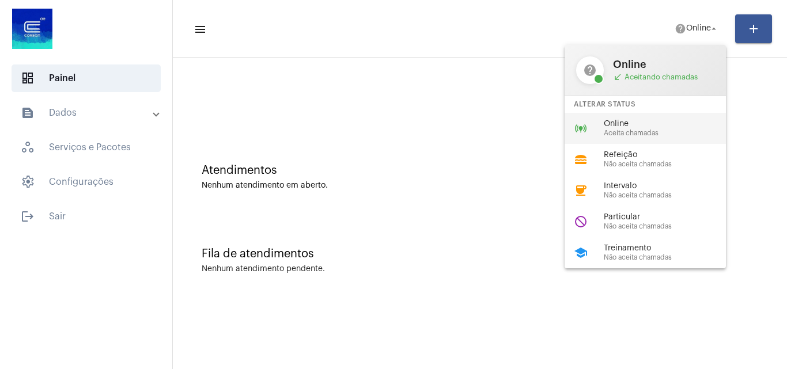
click at [641, 137] on div "online_prediction Online Aceita chamadas" at bounding box center [655, 128] width 180 height 31
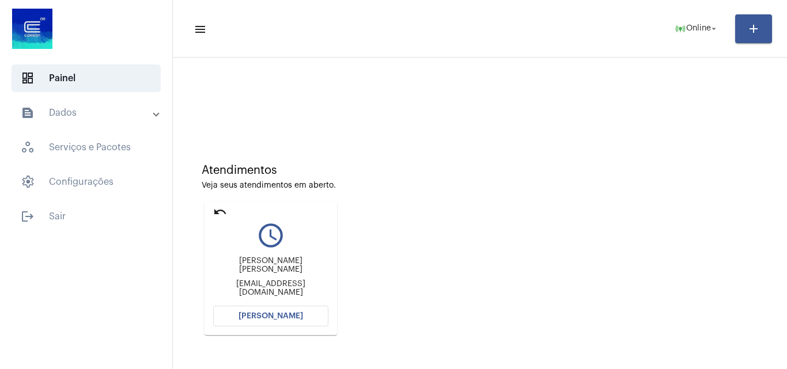
click at [298, 315] on span "[PERSON_NAME]" at bounding box center [270, 316] width 65 height 8
click at [281, 320] on button "[PERSON_NAME]" at bounding box center [270, 316] width 115 height 21
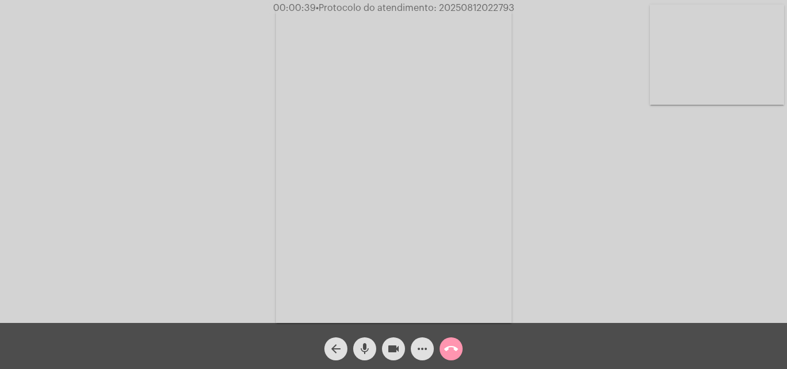
click at [422, 351] on mat-icon "more_horiz" at bounding box center [422, 349] width 14 height 14
click at [363, 347] on mat-icon "mic" at bounding box center [365, 349] width 14 height 14
click at [364, 343] on mat-icon "mic_off" at bounding box center [365, 349] width 14 height 14
click at [362, 344] on mat-icon "mic" at bounding box center [365, 349] width 14 height 14
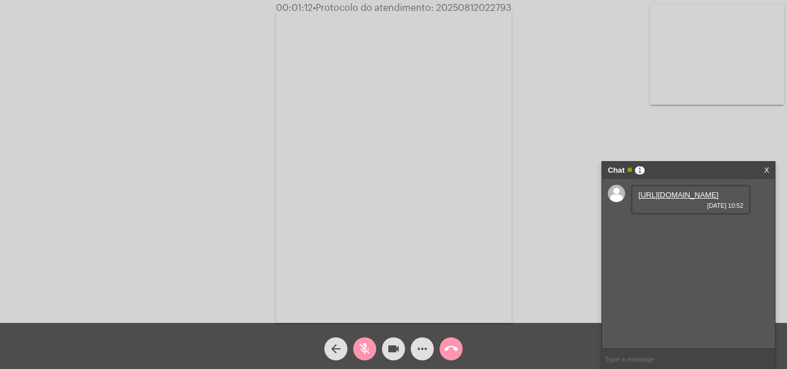
click at [658, 199] on link "[URL][DOMAIN_NAME]" at bounding box center [678, 195] width 80 height 9
click at [717, 143] on div "Acessando Câmera e Microfone..." at bounding box center [393, 164] width 785 height 323
click at [664, 232] on link "[URL][DOMAIN_NAME]" at bounding box center [678, 228] width 80 height 9
click at [383, 30] on video at bounding box center [394, 166] width 236 height 315
click at [675, 265] on link "[URL][DOMAIN_NAME]" at bounding box center [678, 260] width 80 height 9
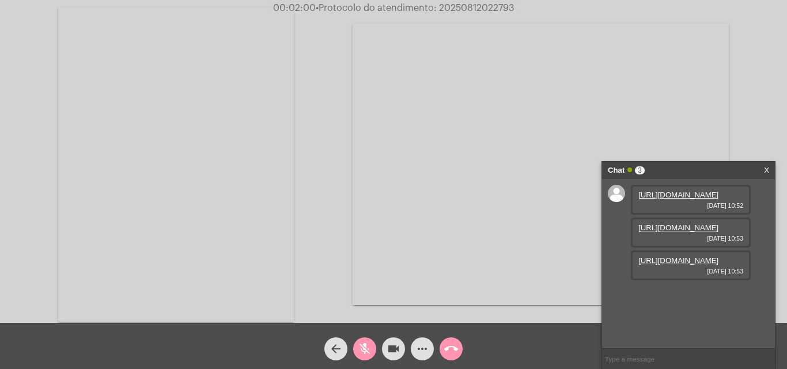
scroll to position [10, 0]
click at [377, 52] on video at bounding box center [541, 165] width 376 height 282
click at [369, 348] on mat-icon "mic_off" at bounding box center [365, 349] width 14 height 14
click at [426, 346] on mat-icon "more_horiz" at bounding box center [422, 349] width 14 height 14
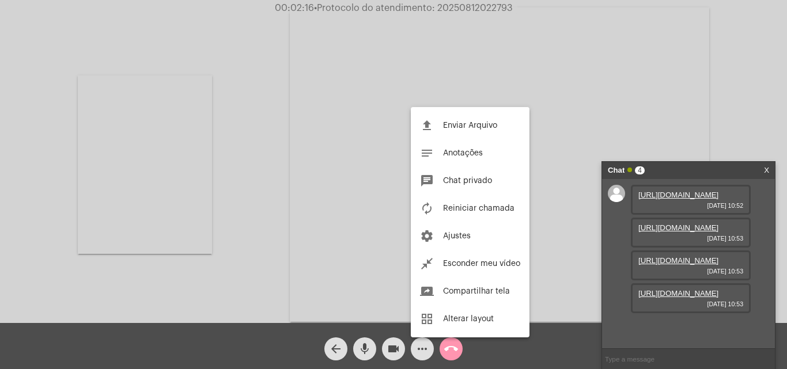
click at [249, 145] on div at bounding box center [393, 184] width 787 height 369
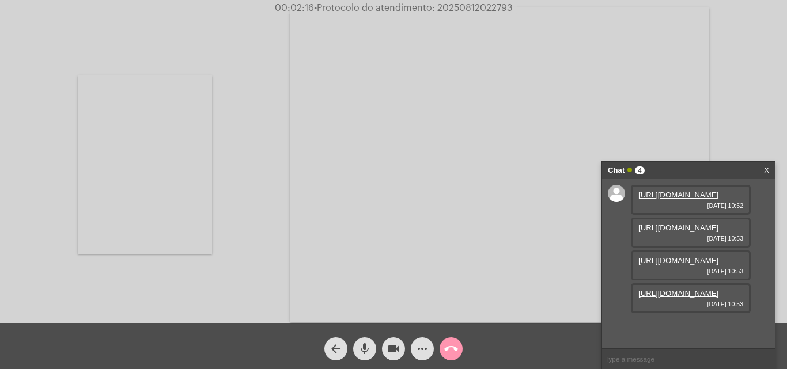
click at [359, 346] on mat-icon "mic" at bounding box center [365, 349] width 14 height 14
click at [686, 256] on link "https://neft-transfer-bucket.s3.amazonaws.com/temp-41eae7eb-beb2-300e-71ea-0cd4…" at bounding box center [678, 260] width 80 height 9
click at [368, 348] on mat-icon "mic_off" at bounding box center [365, 349] width 14 height 14
click at [362, 346] on mat-icon "mic" at bounding box center [365, 349] width 14 height 14
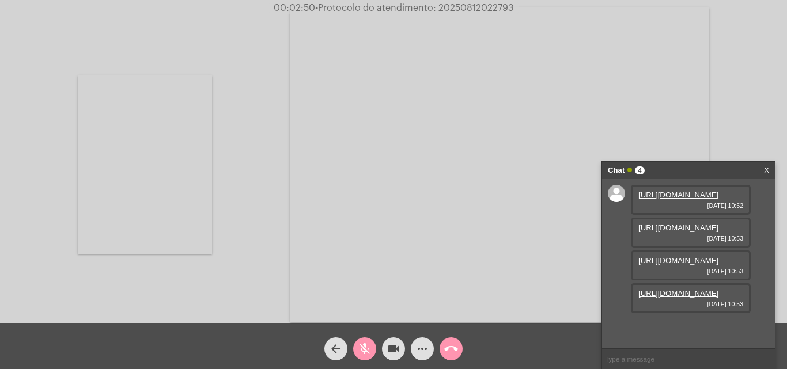
click at [767, 89] on div "Acessando Câmera e Microfone..." at bounding box center [393, 163] width 785 height 323
click at [688, 322] on link "https://neft-transfer-bucket.s3.amazonaws.com/temp-d297ea6d-fdd5-ba03-b61b-f8ef…" at bounding box center [678, 326] width 80 height 9
click at [694, 122] on video at bounding box center [499, 164] width 419 height 315
click at [367, 351] on mat-icon "mic_off" at bounding box center [365, 349] width 14 height 14
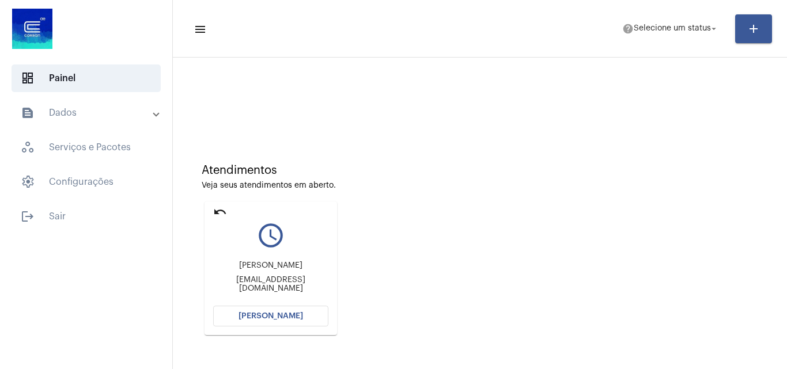
click at [219, 210] on mat-icon "undo" at bounding box center [220, 212] width 14 height 14
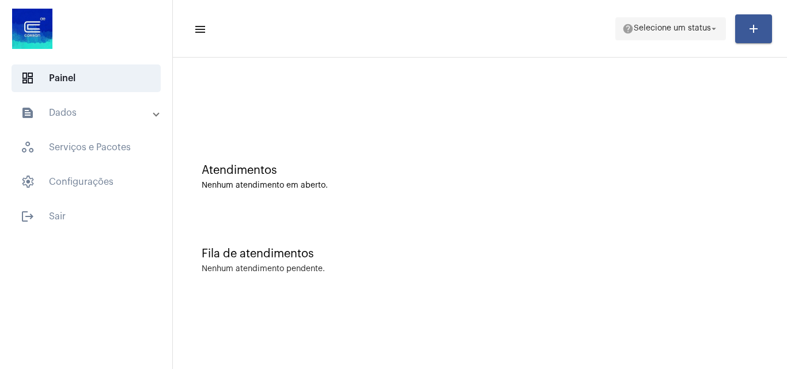
click at [684, 27] on span "Selecione um status" at bounding box center [672, 29] width 77 height 8
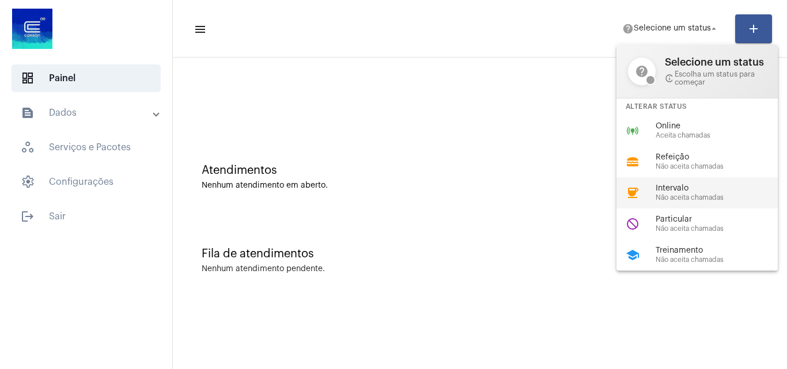
click at [680, 192] on span "Intervalo" at bounding box center [721, 188] width 131 height 9
